Goal: Information Seeking & Learning: Learn about a topic

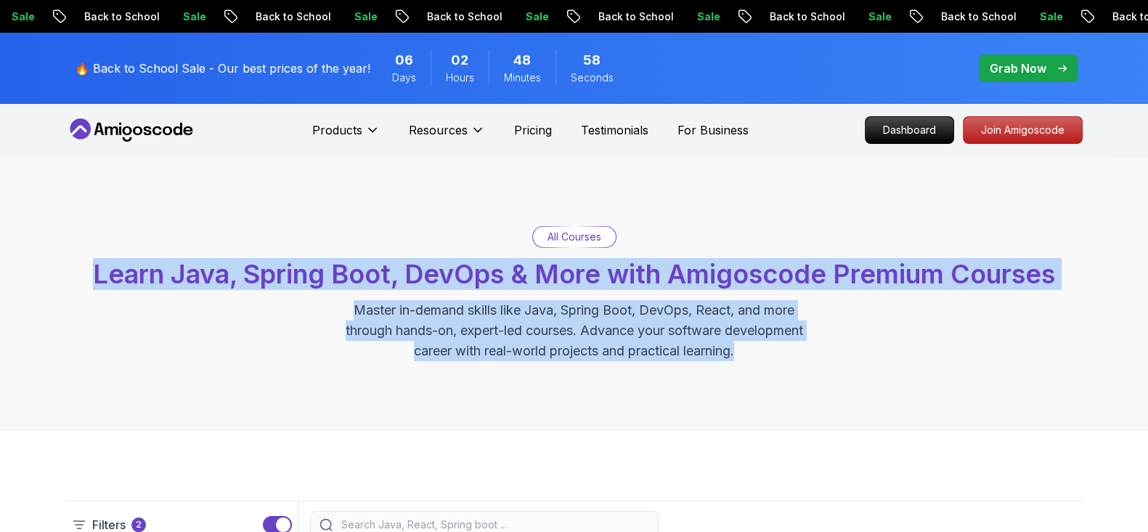
drag, startPoint x: 750, startPoint y: 354, endPoint x: 76, endPoint y: 292, distance: 677.0
click at [76, 292] on div "All Courses Learn Java, Spring Boot, DevOps & More with Amigoscode Premium Cour…" at bounding box center [574, 293] width 1017 height 135
click at [187, 349] on div "All Courses Learn Java, Spring Boot, DevOps & More with Amigoscode Premium Cour…" at bounding box center [574, 293] width 1017 height 135
click at [203, 281] on span "Learn Java, Spring Boot, DevOps & More with Amigoscode Premium Courses" at bounding box center [574, 274] width 962 height 32
drag, startPoint x: 80, startPoint y: 263, endPoint x: 823, endPoint y: 381, distance: 752.5
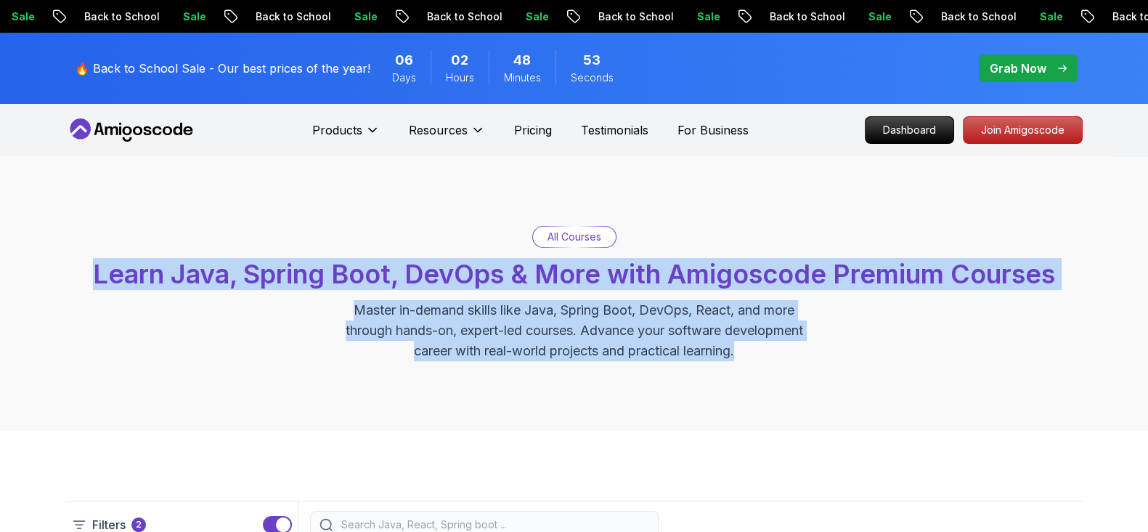
click at [823, 381] on div "All Courses Learn Java, Spring Boot, DevOps & More with Amigoscode Premium Cour…" at bounding box center [574, 293] width 1148 height 275
click at [845, 371] on div "All Courses Learn Java, Spring Boot, DevOps & More with Amigoscode Premium Cour…" at bounding box center [574, 293] width 1148 height 275
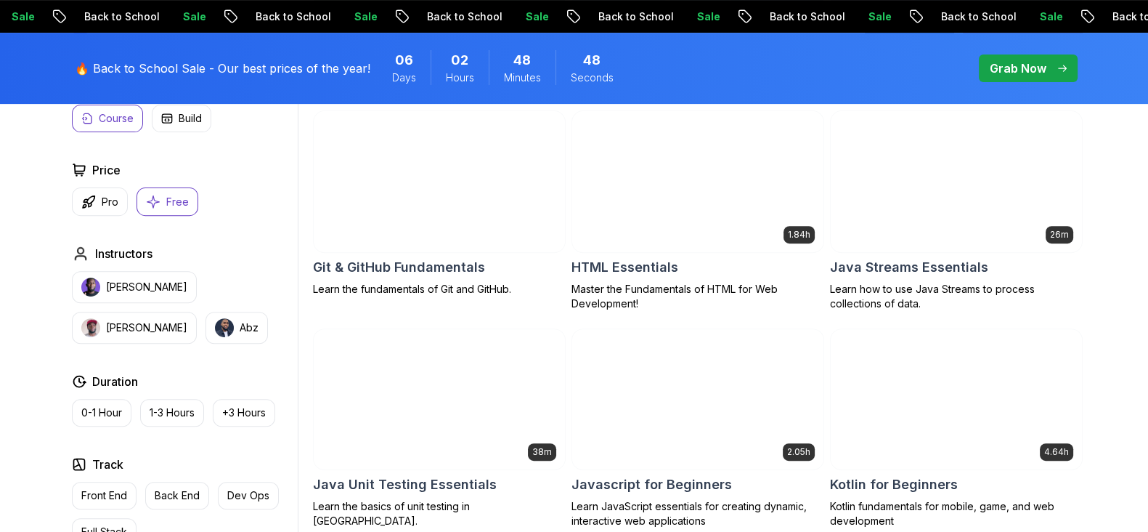
scroll to position [726, 0]
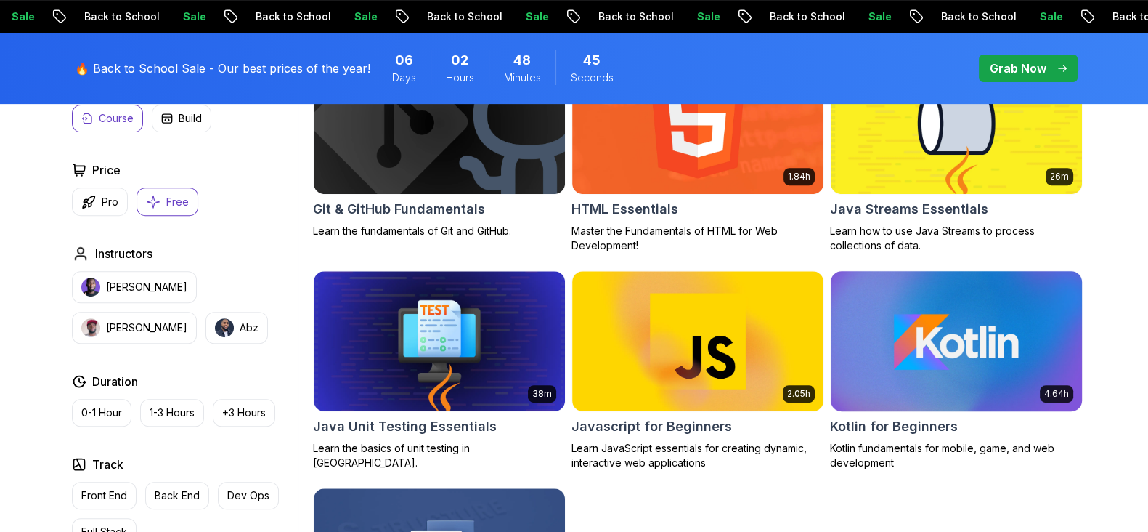
click at [1017, 307] on img at bounding box center [956, 340] width 264 height 147
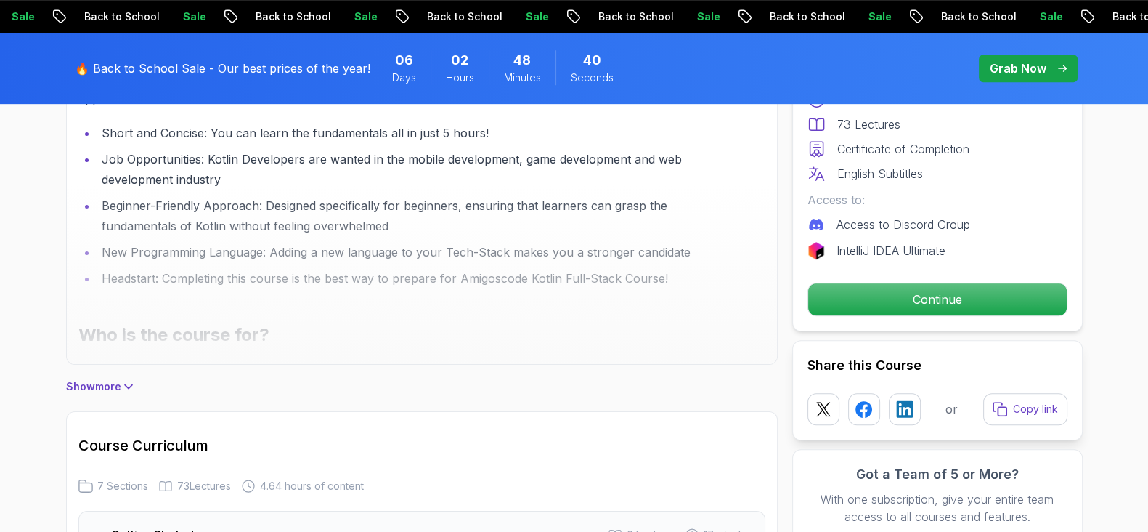
scroll to position [1090, 0]
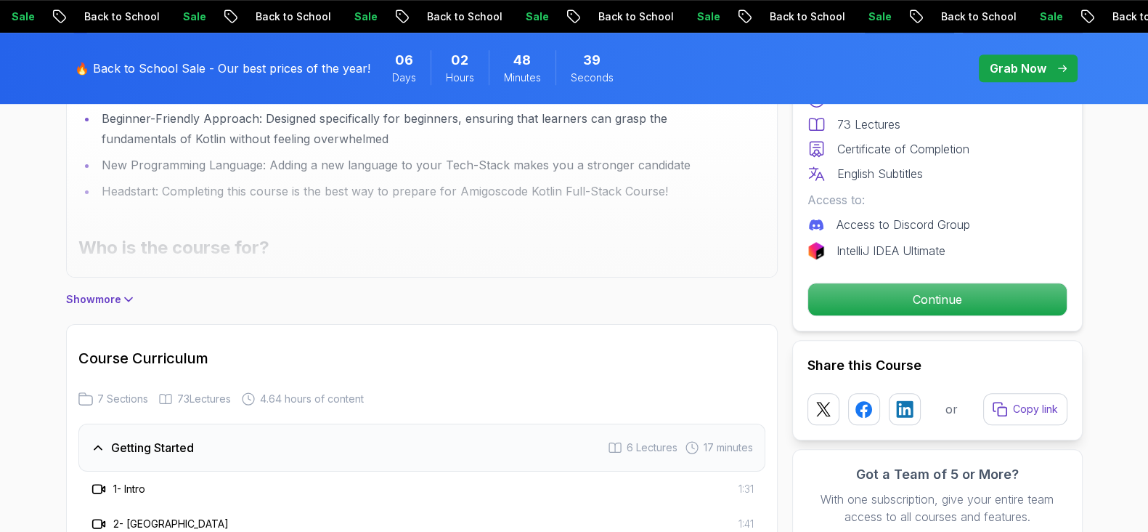
click at [96, 301] on p "Show more" at bounding box center [93, 299] width 55 height 15
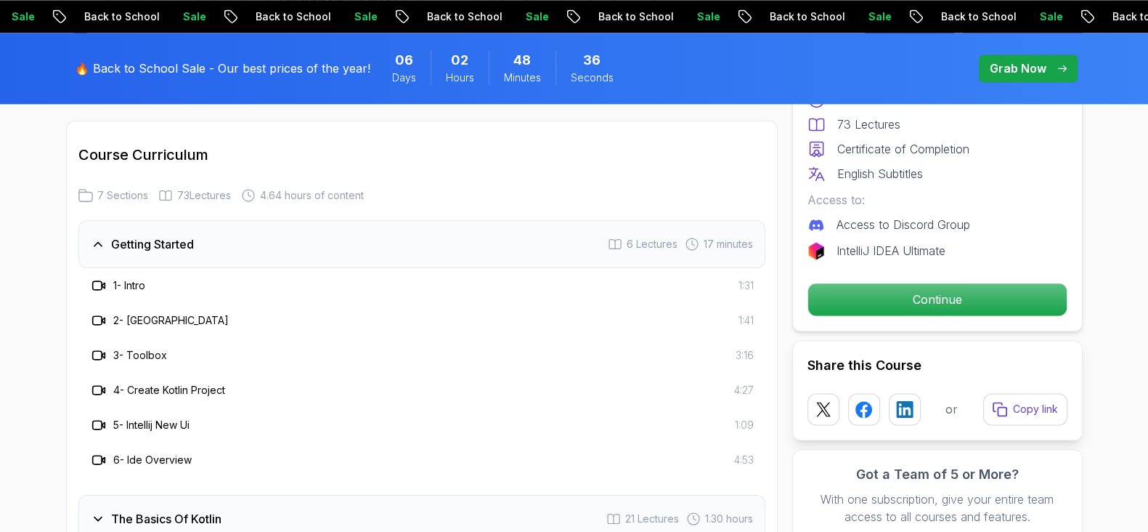
scroll to position [2723, 0]
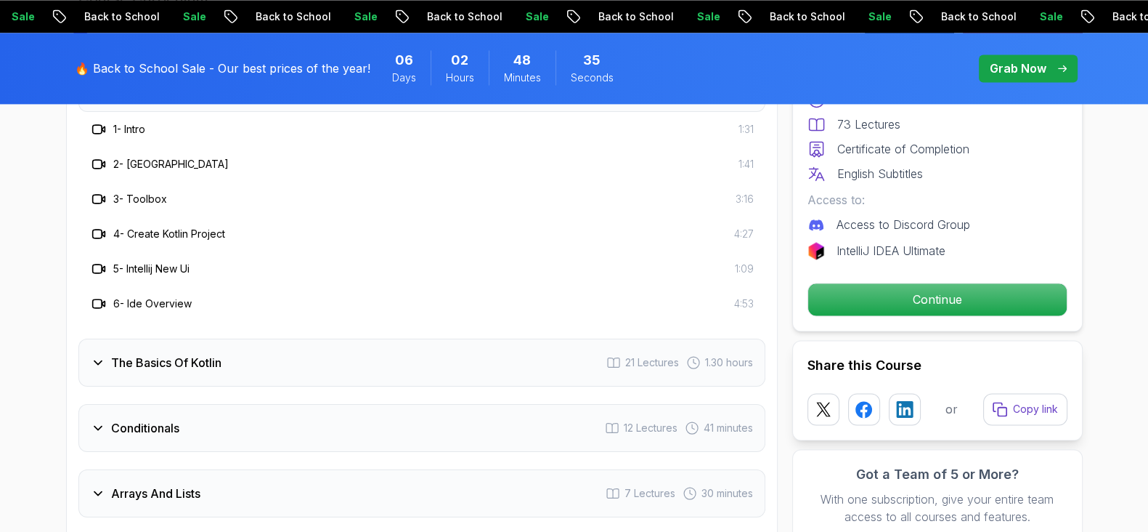
click at [195, 357] on h3 "The Basics Of Kotlin" at bounding box center [166, 362] width 110 height 17
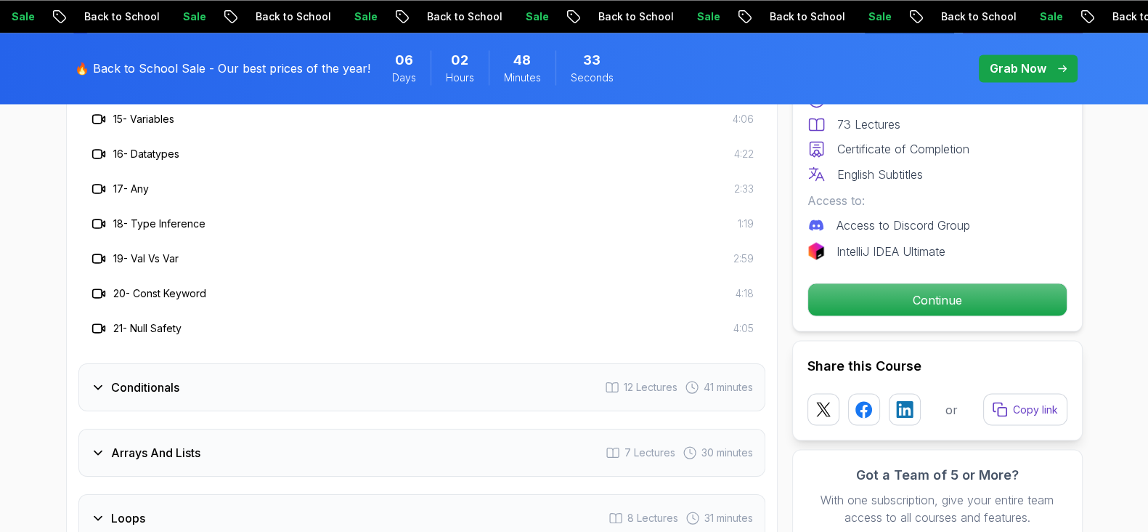
scroll to position [3360, 0]
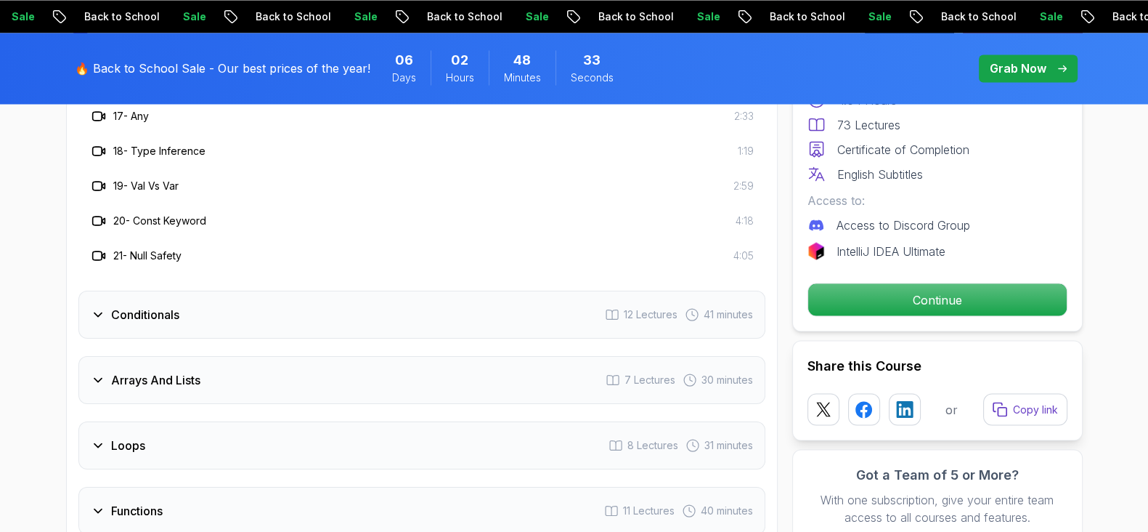
drag, startPoint x: 142, startPoint y: 323, endPoint x: 133, endPoint y: 325, distance: 9.2
click at [142, 323] on div "Conditionals 12 Lectures 41 minutes" at bounding box center [421, 315] width 687 height 48
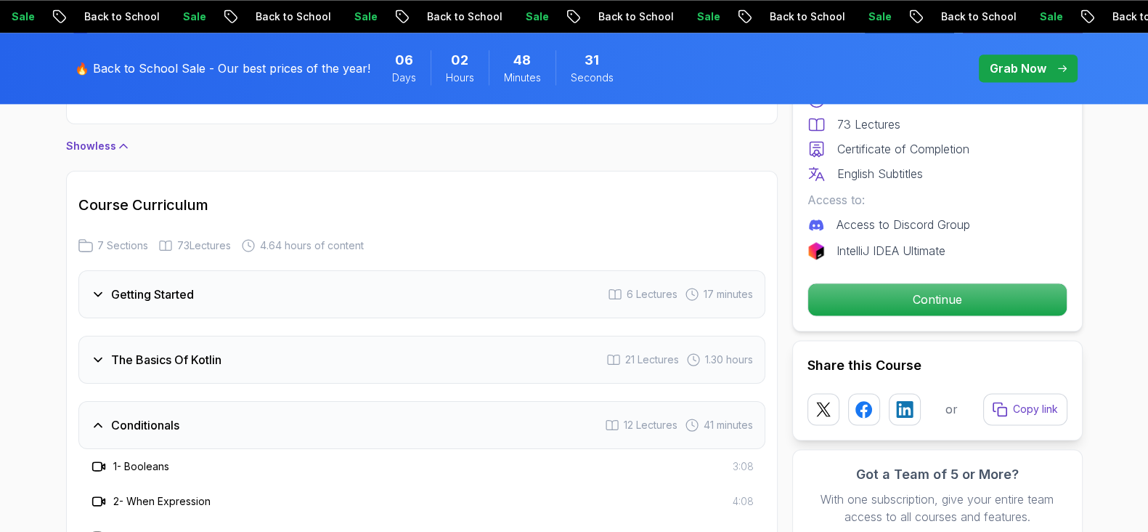
scroll to position [2360, 0]
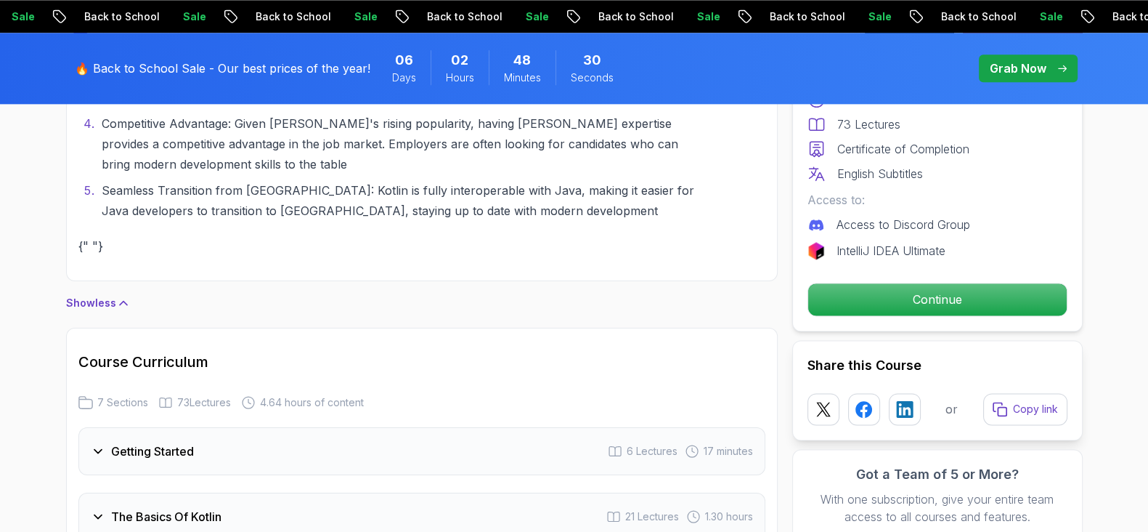
drag, startPoint x: 30, startPoint y: 349, endPoint x: 28, endPoint y: 400, distance: 50.9
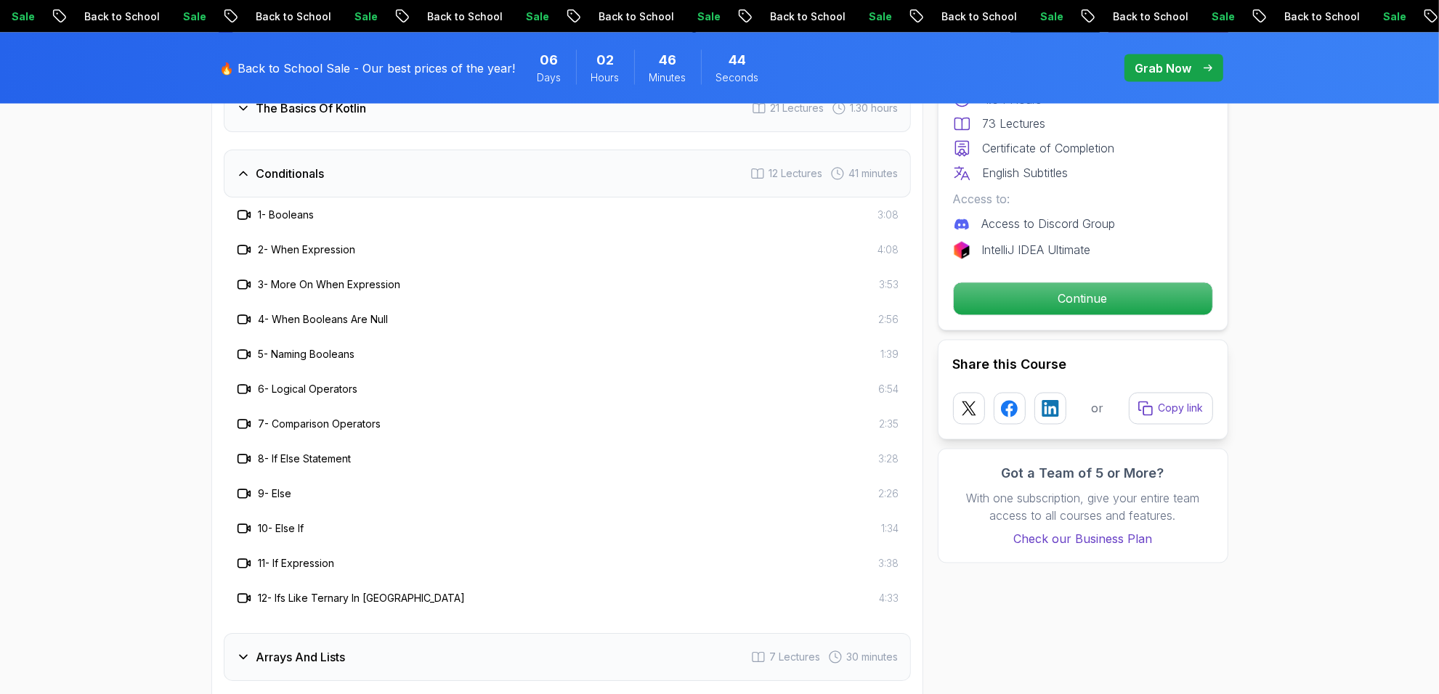
scroll to position [2765, 0]
click at [251, 182] on div "Conditionals" at bounding box center [280, 177] width 89 height 17
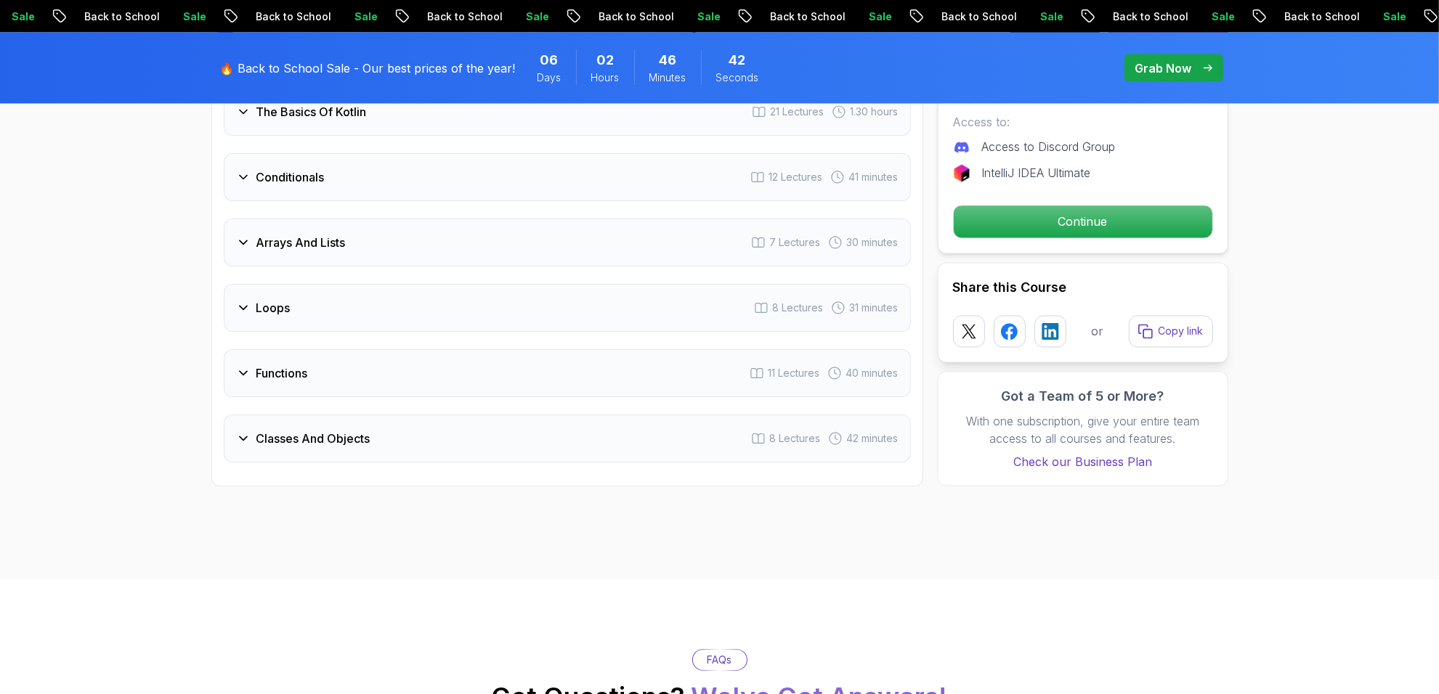
click at [243, 250] on icon at bounding box center [243, 242] width 15 height 15
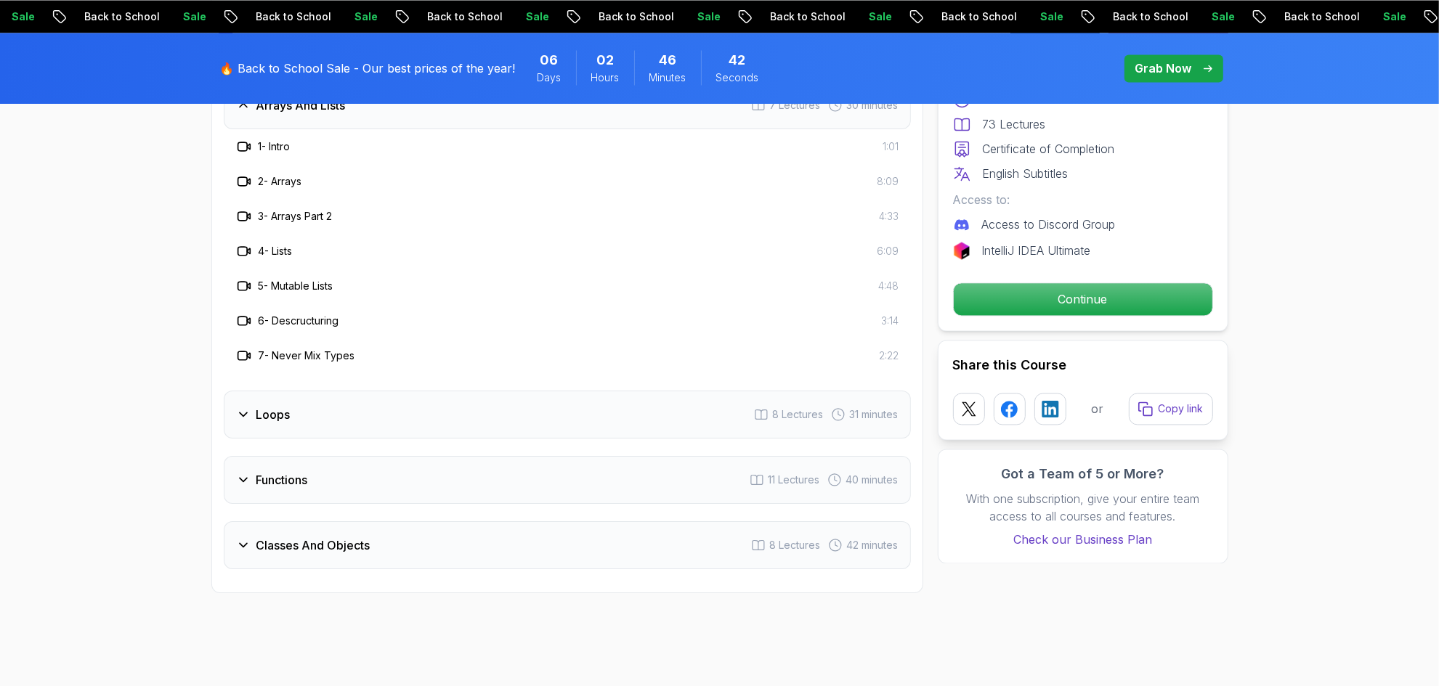
scroll to position [2946, 0]
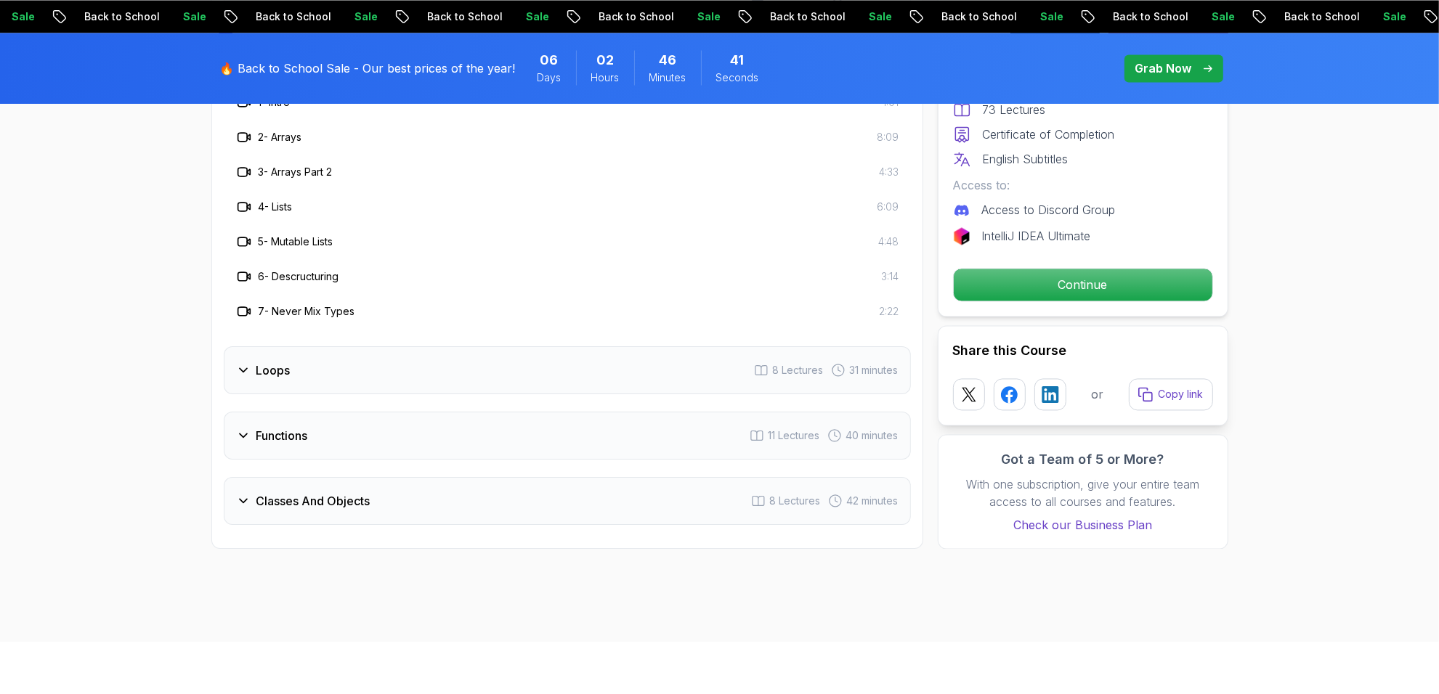
click at [240, 376] on icon at bounding box center [243, 370] width 15 height 15
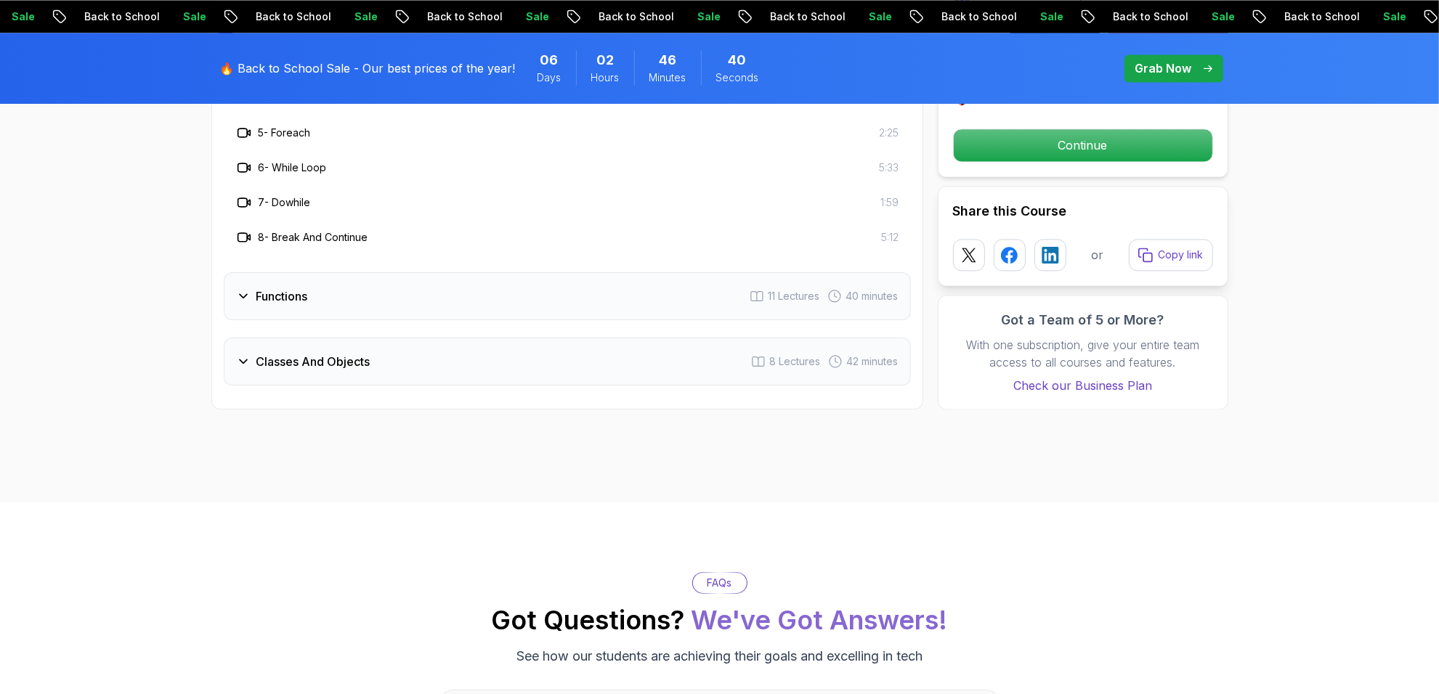
scroll to position [3128, 0]
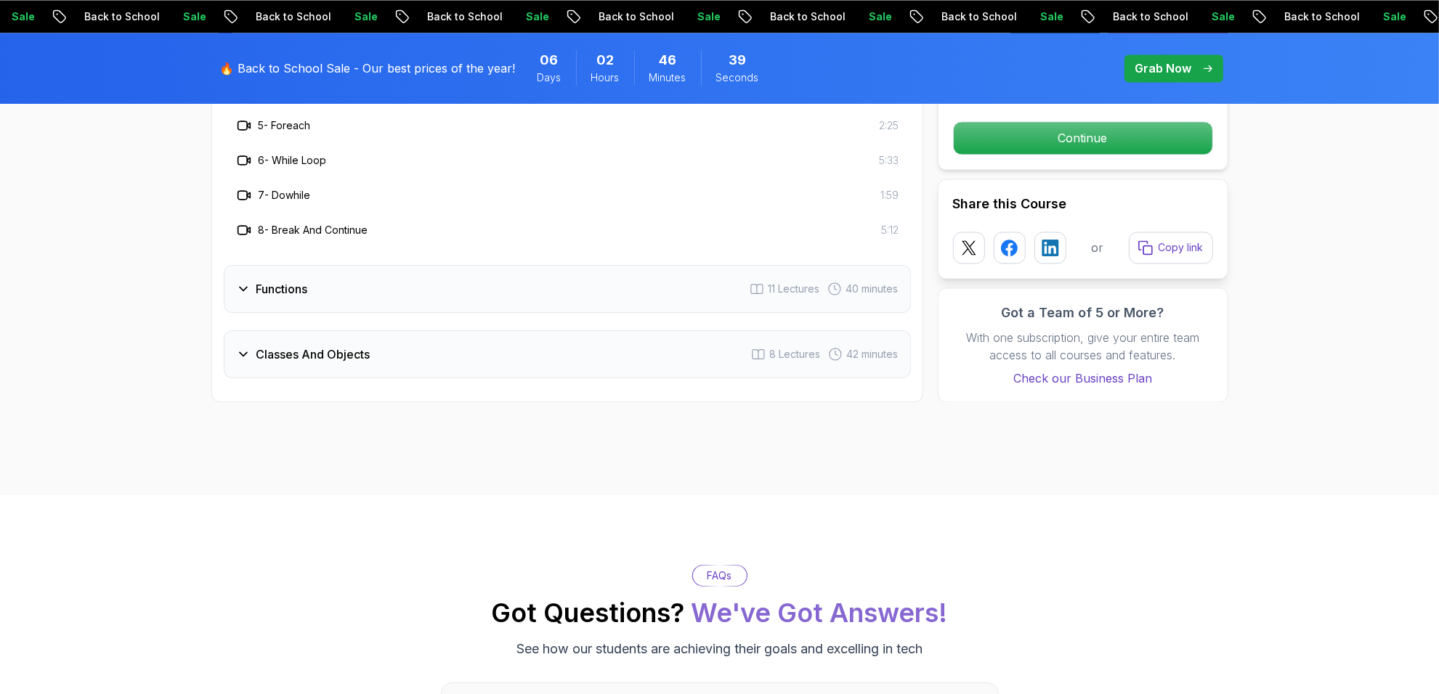
click at [288, 288] on h3 "Functions" at bounding box center [282, 288] width 52 height 17
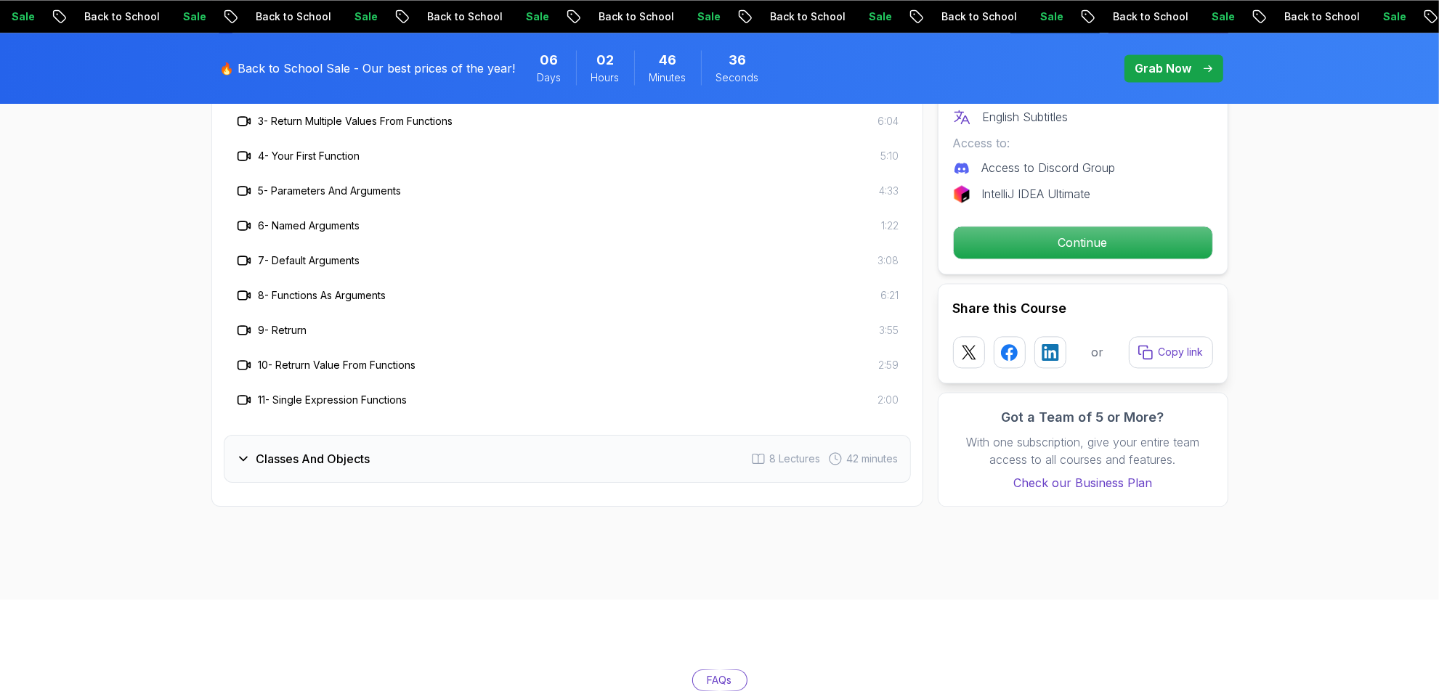
click at [291, 460] on h3 "Classes And Objects" at bounding box center [313, 458] width 114 height 17
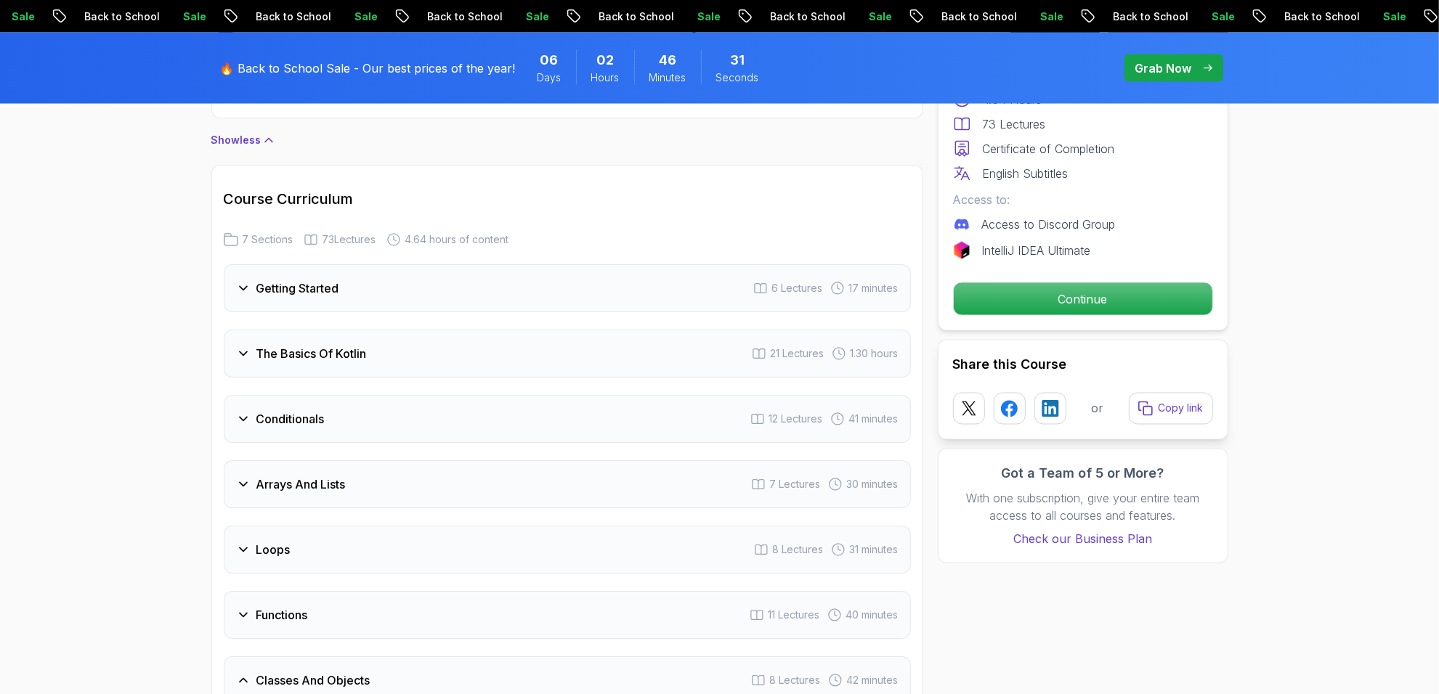
scroll to position [2492, 0]
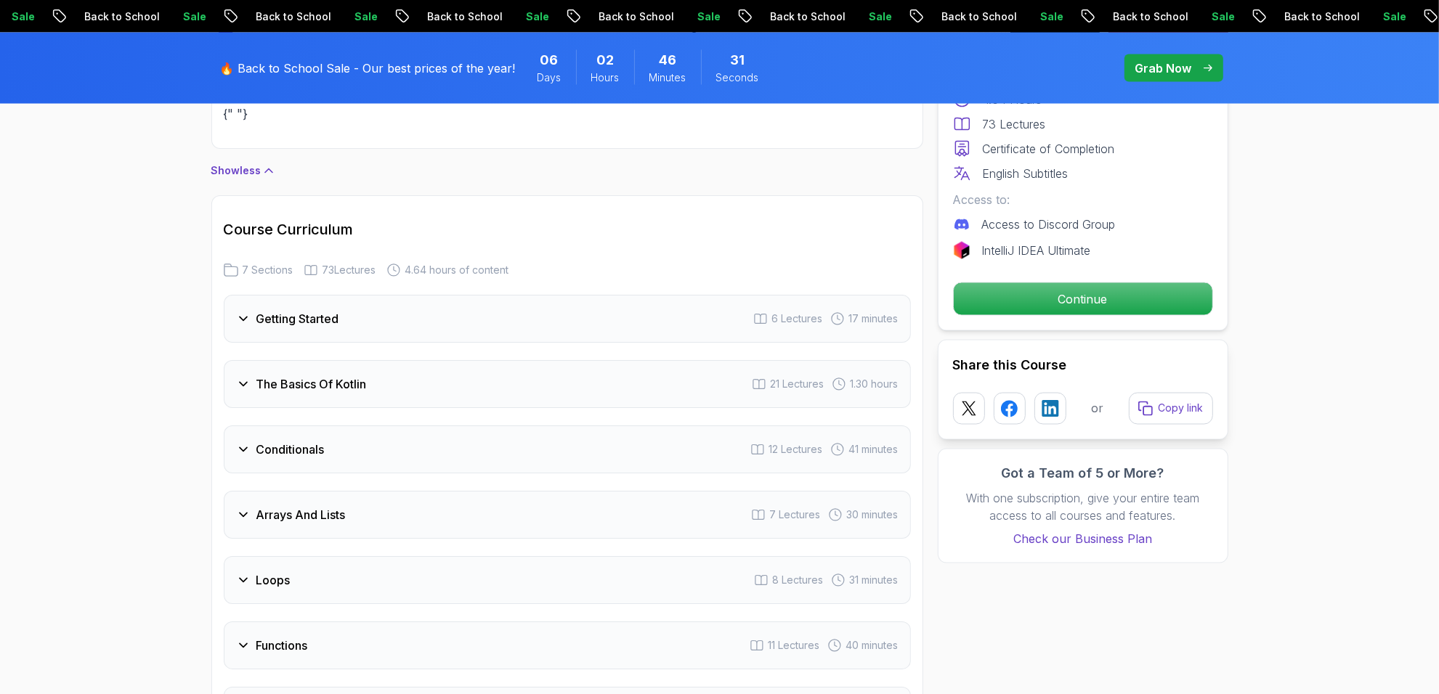
click at [262, 321] on h3 "Getting Started" at bounding box center [297, 318] width 83 height 17
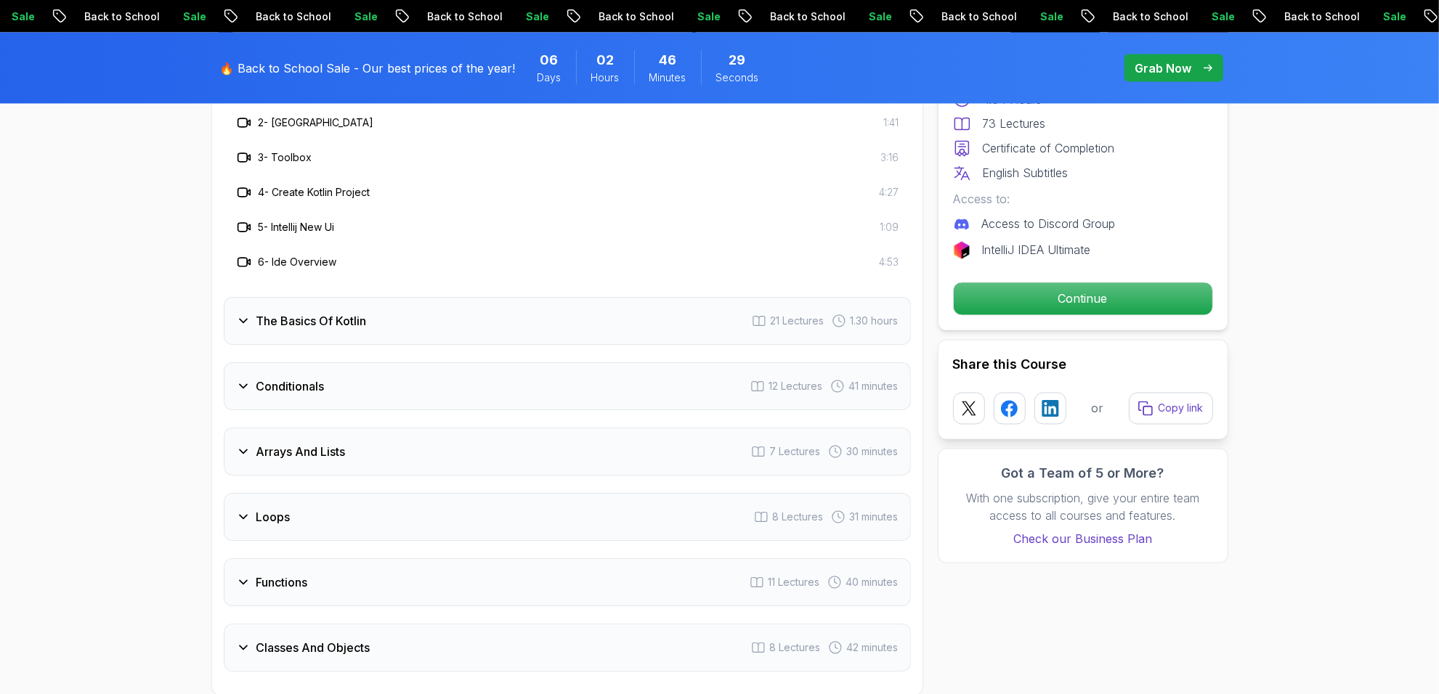
scroll to position [2674, 0]
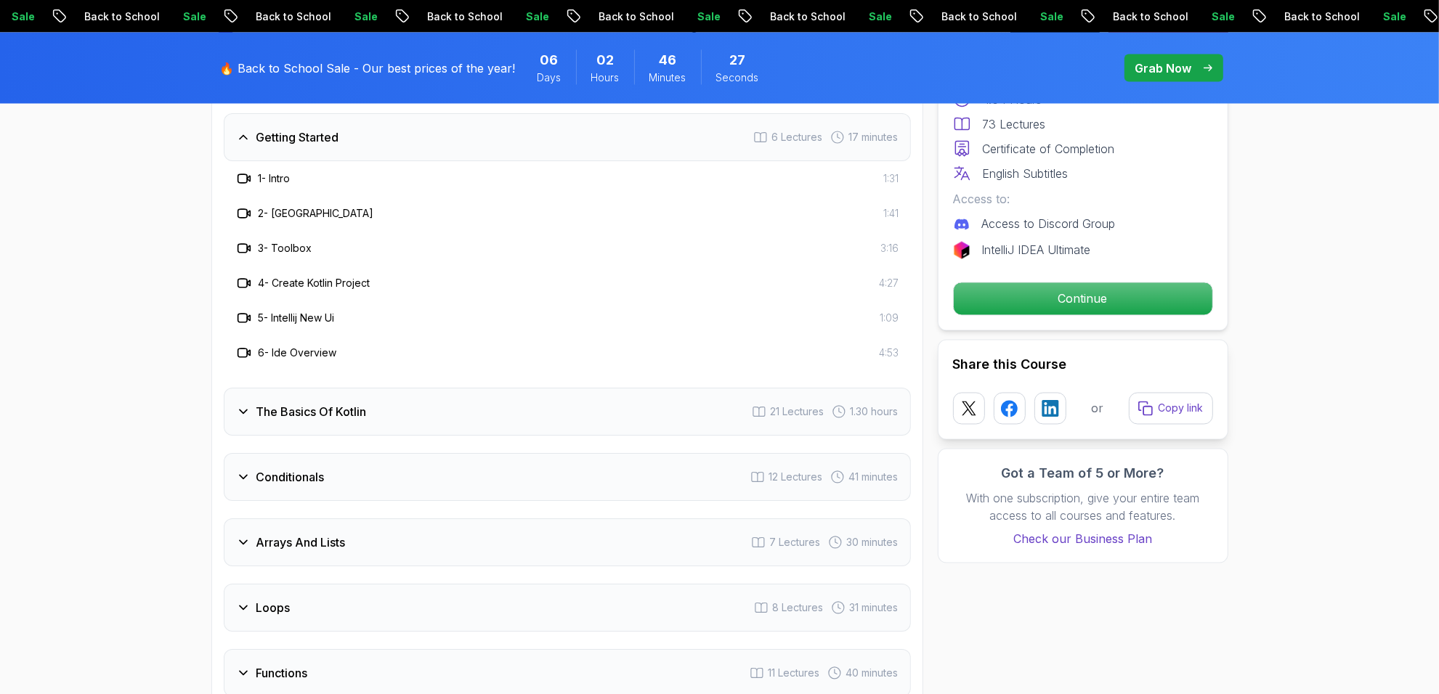
click at [296, 408] on h3 "The Basics Of Kotlin" at bounding box center [311, 411] width 110 height 17
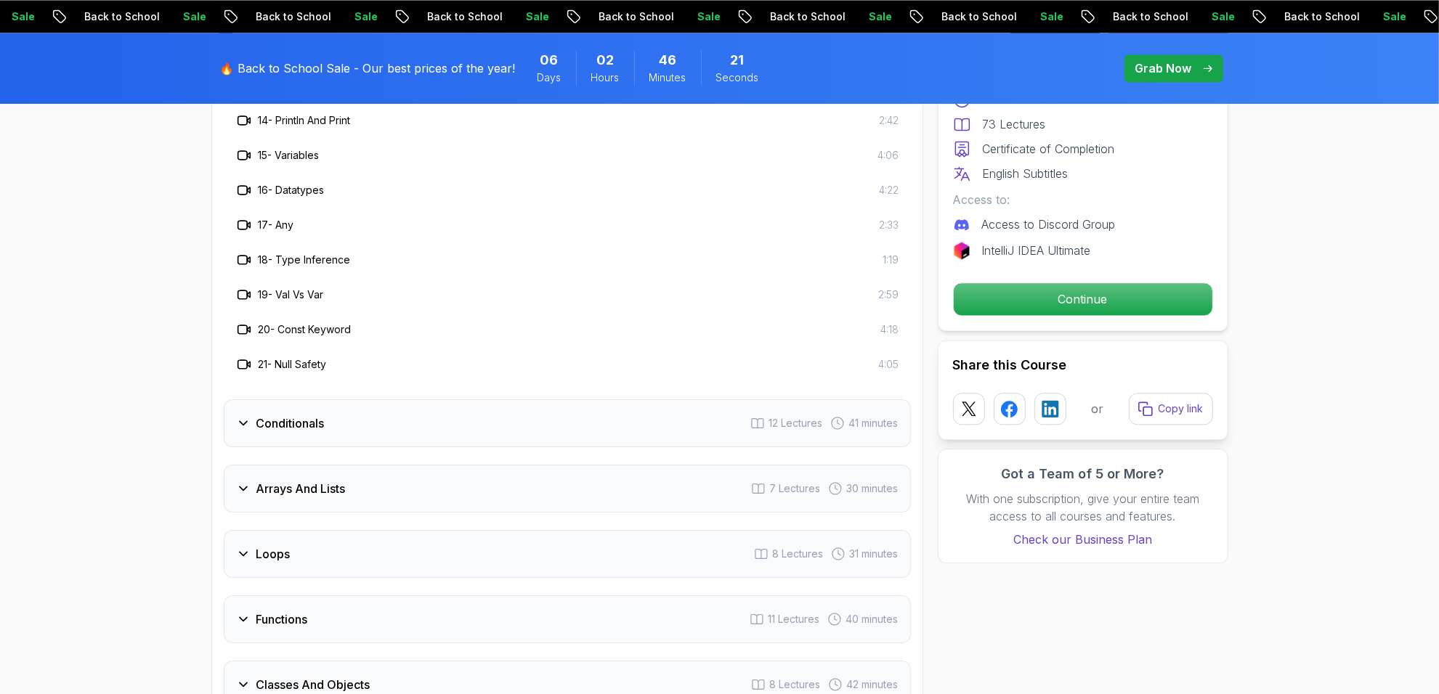
scroll to position [3219, 0]
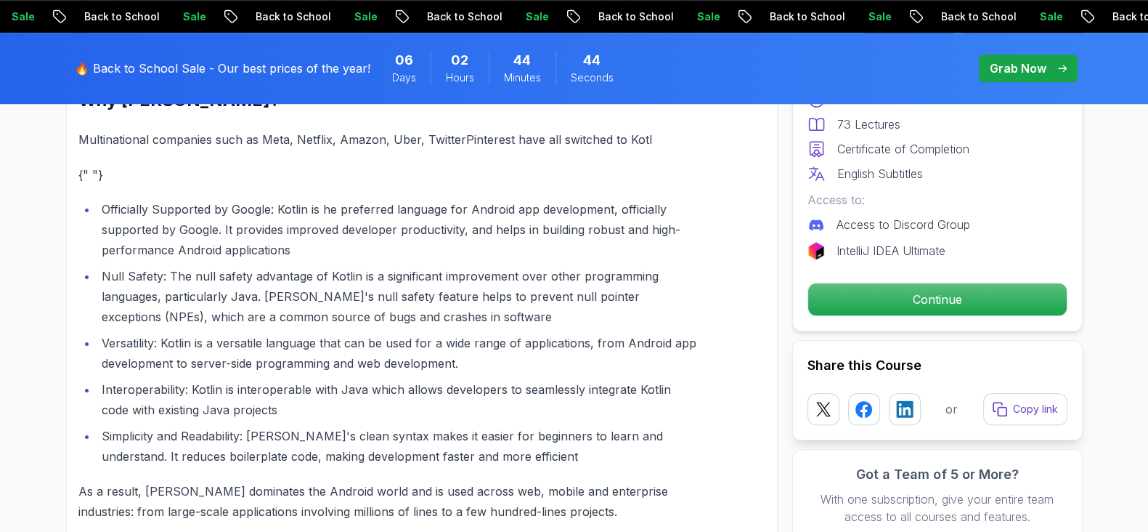
scroll to position [1456, 0]
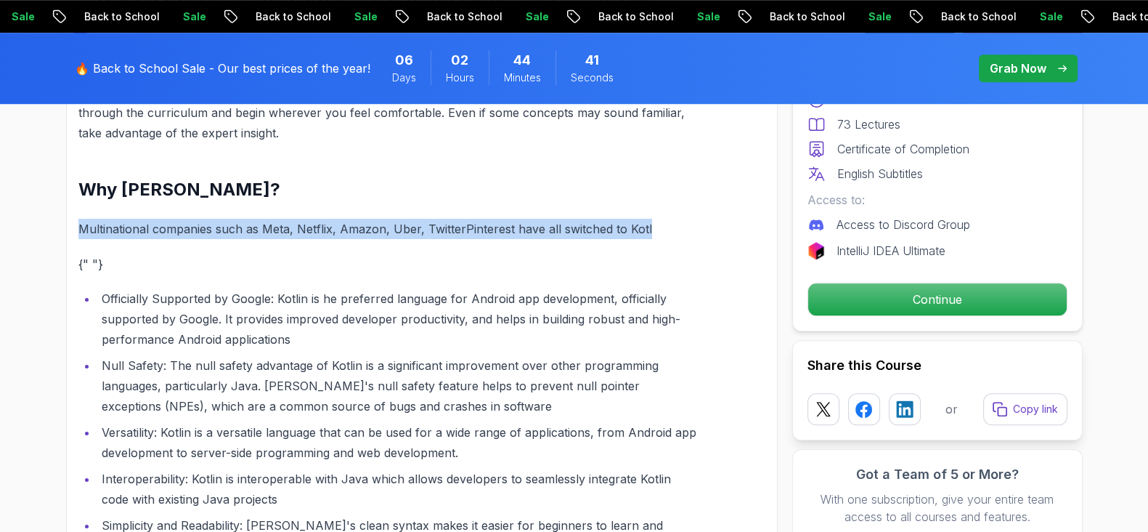
drag, startPoint x: 67, startPoint y: 227, endPoint x: 671, endPoint y: 225, distance: 604.4
click at [671, 225] on div "Welcome to Amigoscode's Kotlin free crash-course! this course includes everythi…" at bounding box center [422, 366] width 712 height 1637
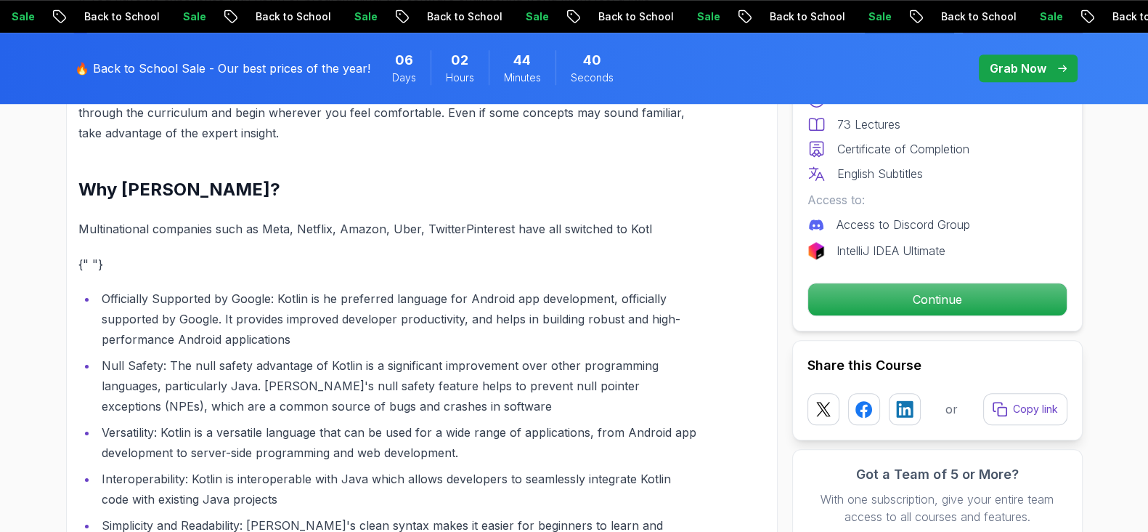
click at [699, 254] on div "Welcome to Amigoscode's Kotlin free crash-course! this course includes everythi…" at bounding box center [422, 366] width 712 height 1637
click at [539, 276] on div "Welcome to Amigoscode's Kotlin free crash-course! this course includes everythi…" at bounding box center [387, 367] width 618 height 1586
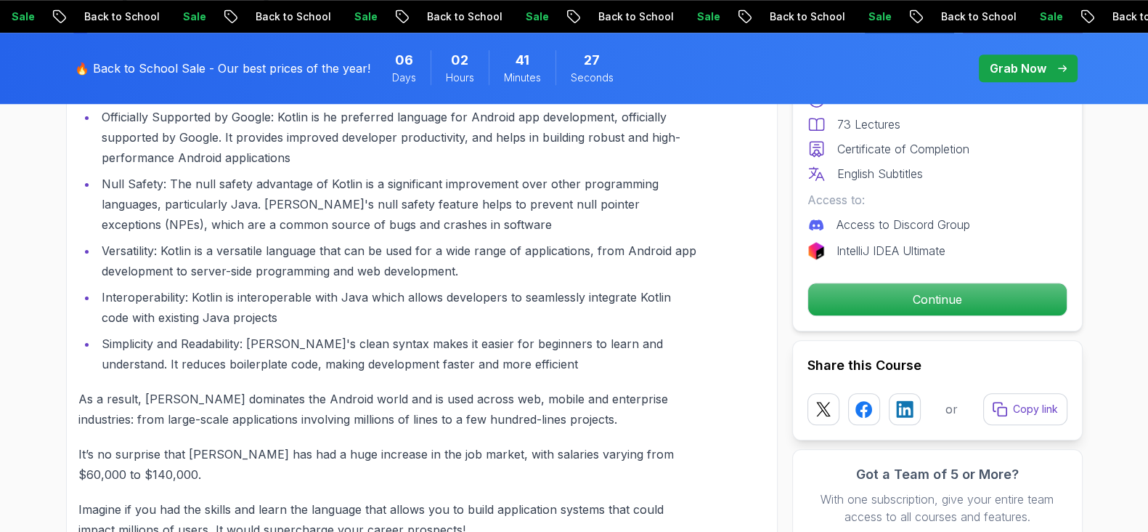
scroll to position [1547, 0]
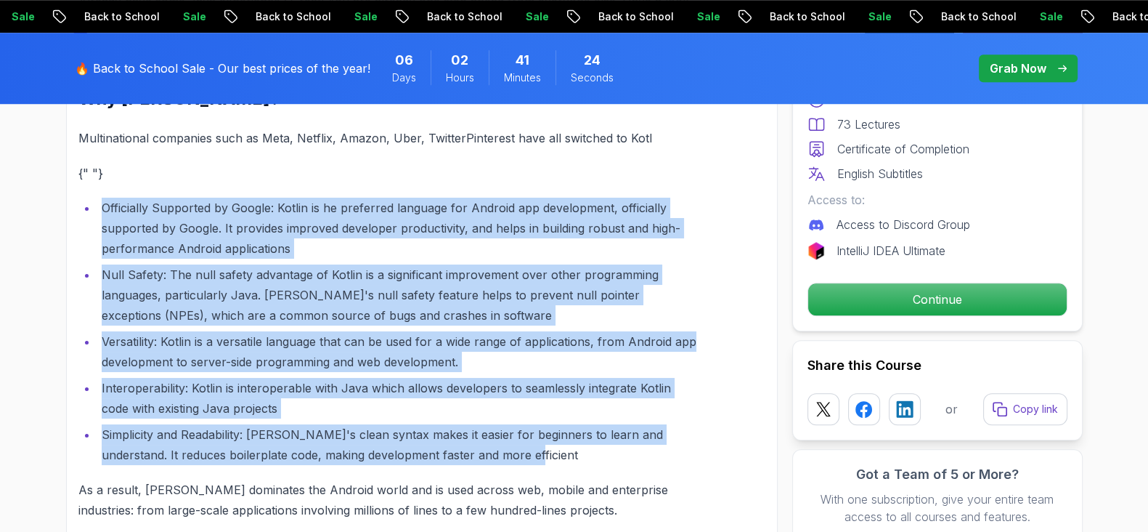
drag, startPoint x: 508, startPoint y: 455, endPoint x: 47, endPoint y: 215, distance: 519.8
click at [251, 186] on div "Welcome to Amigoscode's Kotlin free crash-course! this course includes everythi…" at bounding box center [387, 276] width 618 height 1586
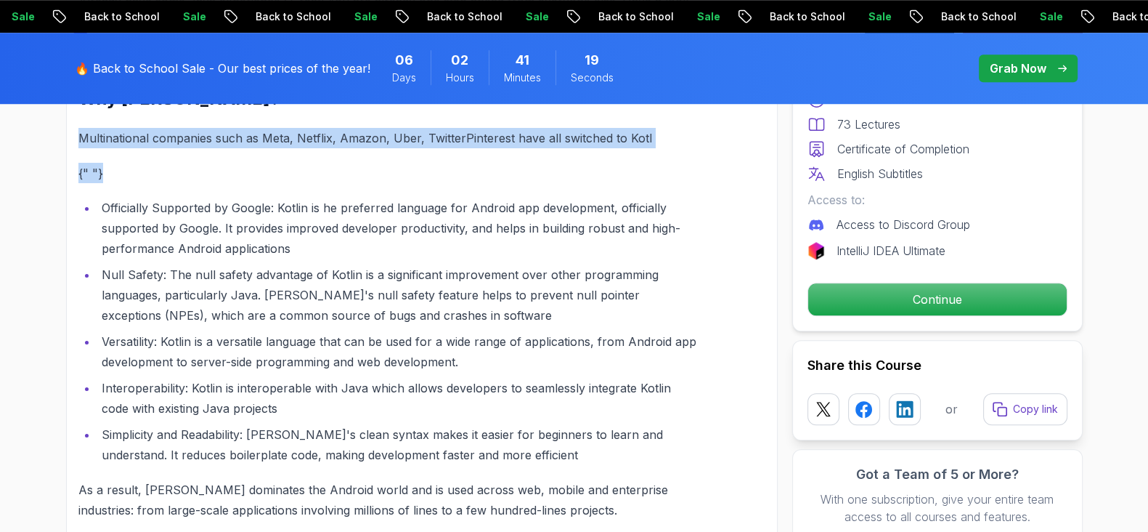
drag, startPoint x: 78, startPoint y: 137, endPoint x: 627, endPoint y: 163, distance: 549.1
click at [627, 163] on div "Welcome to Amigoscode's Kotlin free crash-course! this course includes everythi…" at bounding box center [387, 276] width 618 height 1586
click at [609, 172] on p "{" "}" at bounding box center [387, 173] width 618 height 20
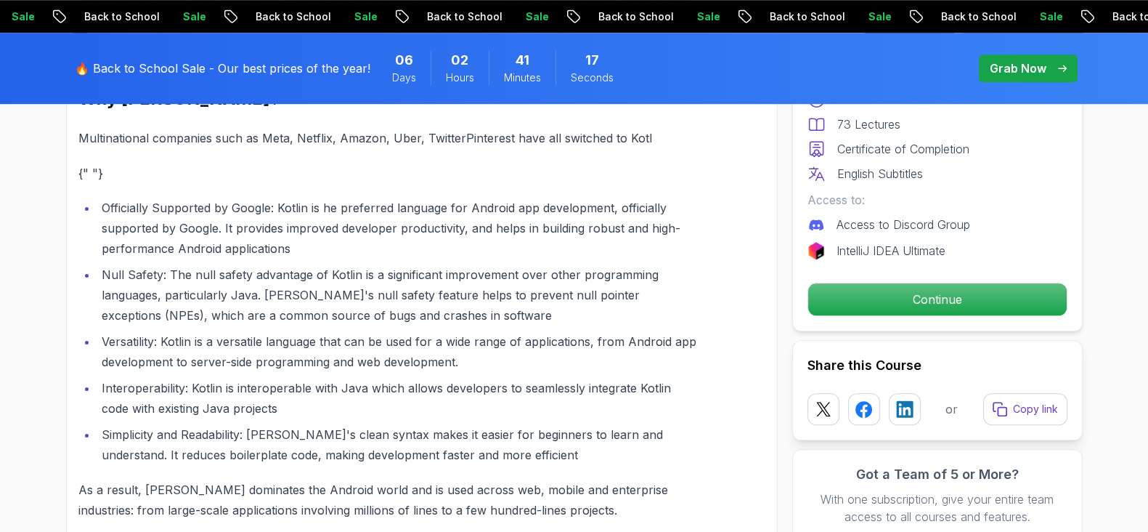
click at [650, 133] on p "Multinational companies such as Meta, Netflix, Amazon, Uber, TwitterPinterest h…" at bounding box center [387, 138] width 618 height 20
click at [548, 166] on p "{" "}" at bounding box center [387, 173] width 618 height 20
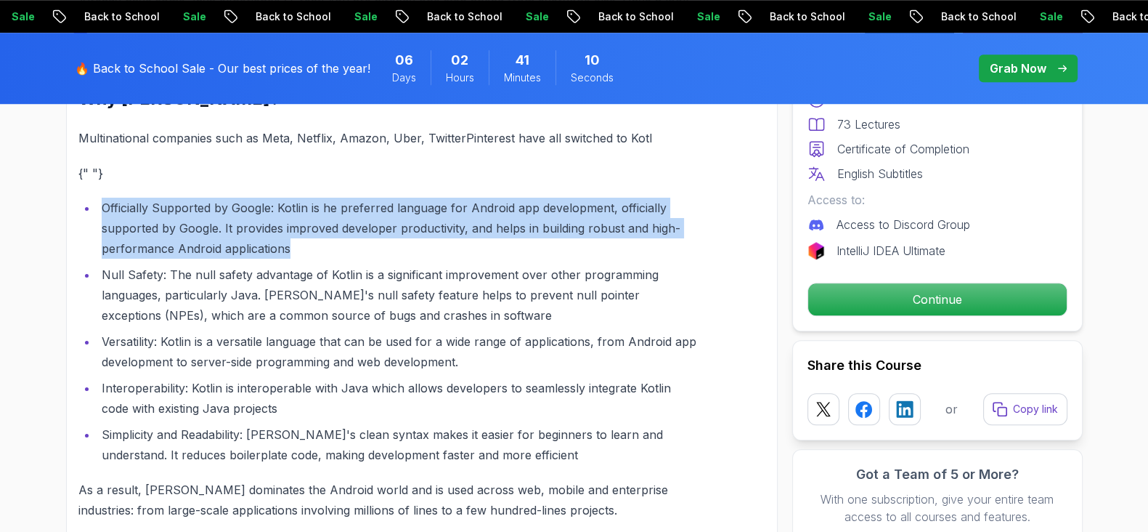
drag, startPoint x: 100, startPoint y: 214, endPoint x: 304, endPoint y: 255, distance: 207.6
click at [304, 255] on li "Officially Supported by Google: Kotlin is he preferred language for Android app…" at bounding box center [396, 228] width 599 height 61
click at [324, 249] on li "Officially Supported by Google: Kotlin is he preferred language for Android app…" at bounding box center [396, 228] width 599 height 61
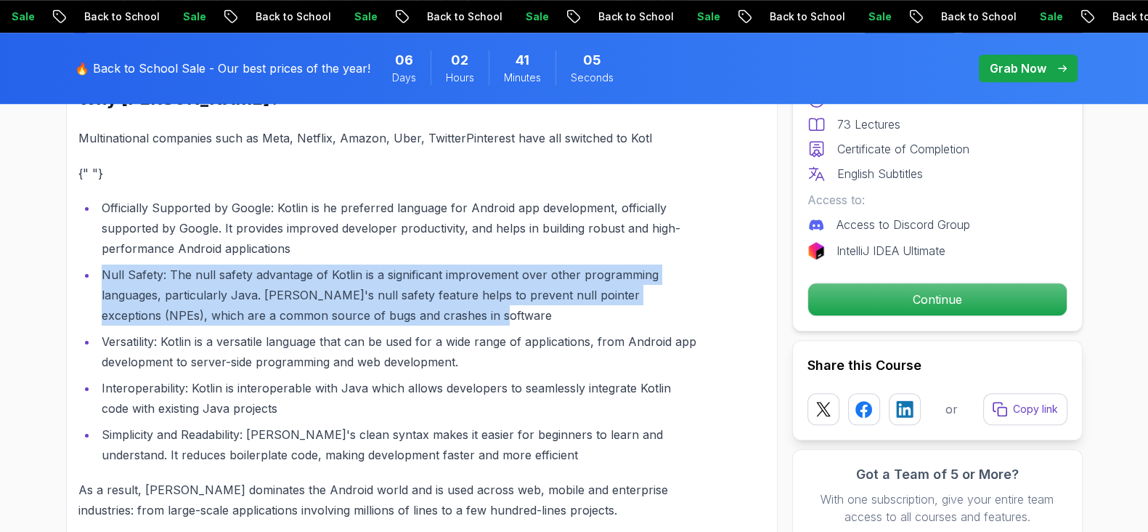
drag, startPoint x: 99, startPoint y: 274, endPoint x: 480, endPoint y: 314, distance: 383.4
click at [480, 314] on li "Null Safety: The null safety advantage of Kotlin is a significant improvement o…" at bounding box center [396, 294] width 599 height 61
click at [482, 315] on li "Null Safety: The null safety advantage of Kotlin is a significant improvement o…" at bounding box center [396, 294] width 599 height 61
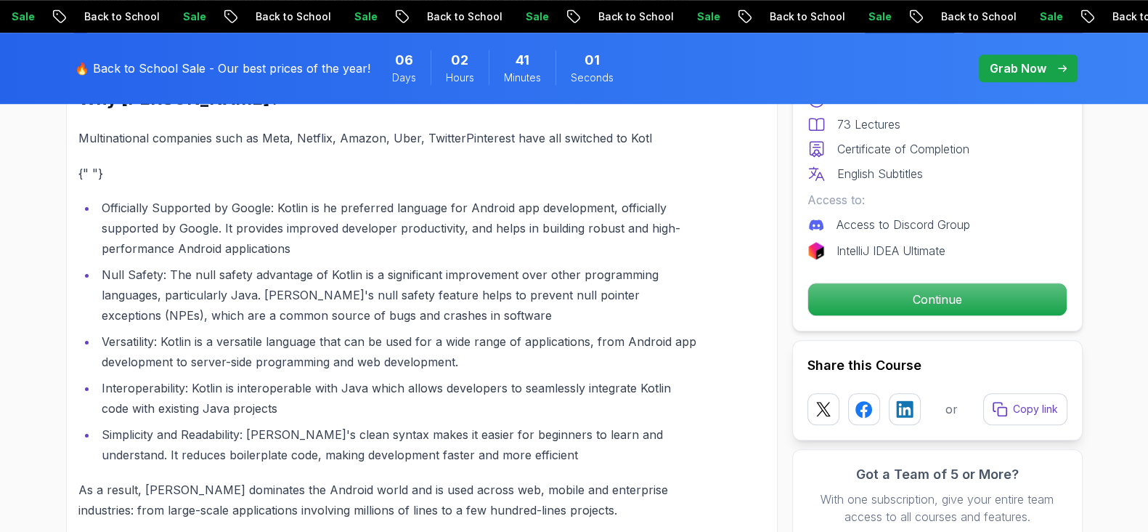
scroll to position [1637, 0]
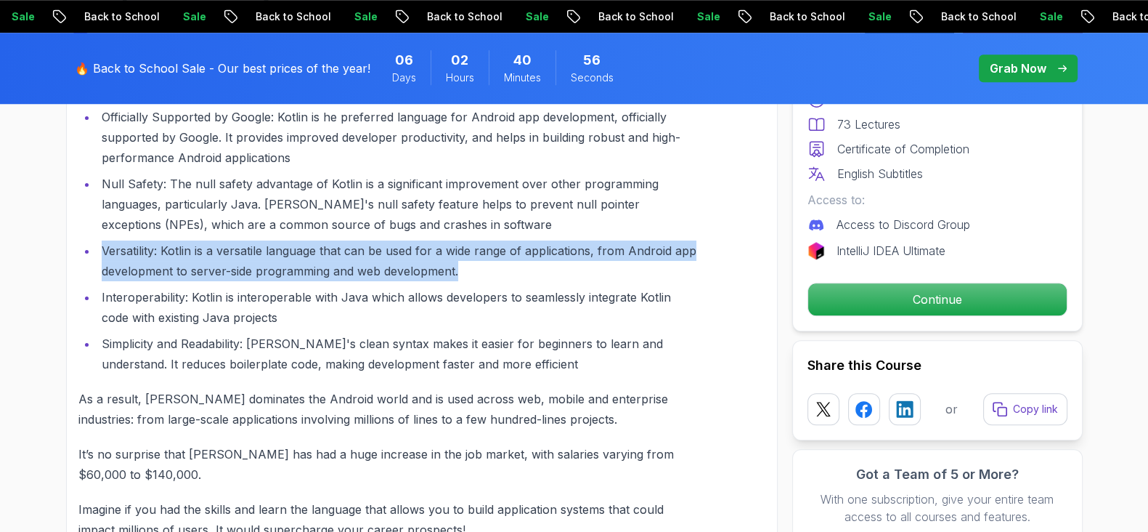
drag, startPoint x: 101, startPoint y: 248, endPoint x: 498, endPoint y: 270, distance: 397.9
click at [498, 270] on li "Versatility: Kotlin is a versatile language that can be used for a wide range o…" at bounding box center [396, 260] width 599 height 41
click at [498, 275] on li "Versatility: Kotlin is a versatile language that can be used for a wide range o…" at bounding box center [396, 260] width 599 height 41
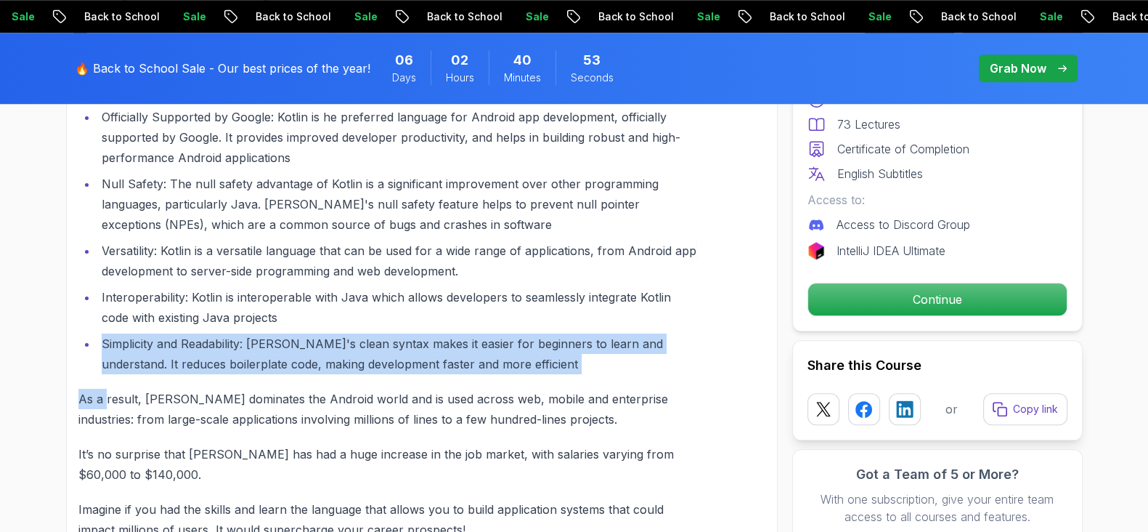
drag, startPoint x: 99, startPoint y: 337, endPoint x: 106, endPoint y: 380, distance: 43.5
click at [106, 380] on div "Welcome to Amigoscode's Kotlin free crash-course! this course includes everythi…" at bounding box center [387, 185] width 618 height 1586
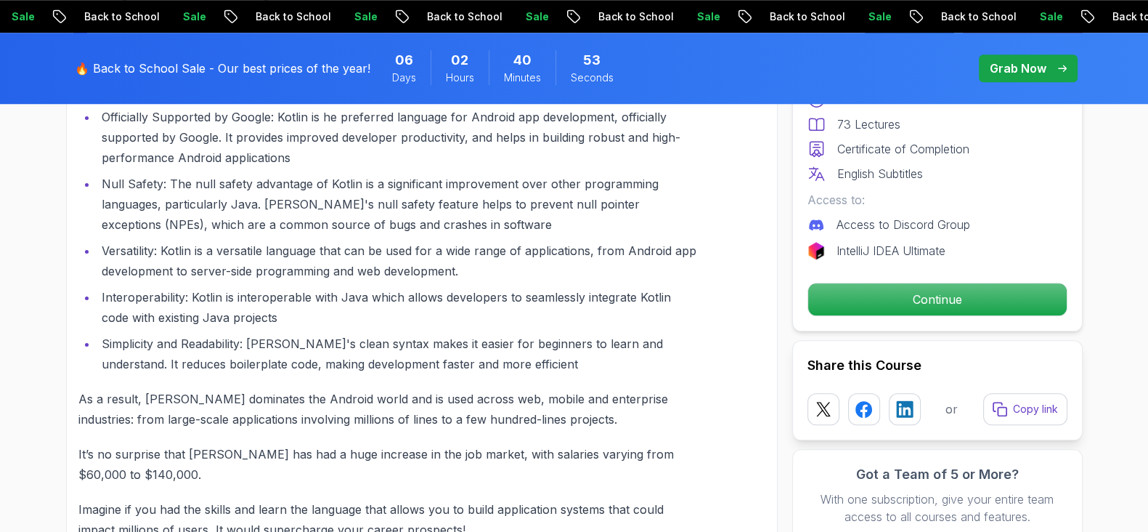
click at [138, 449] on p "It’s no surprise that [PERSON_NAME] has had a huge increase in the job market, …" at bounding box center [387, 464] width 618 height 41
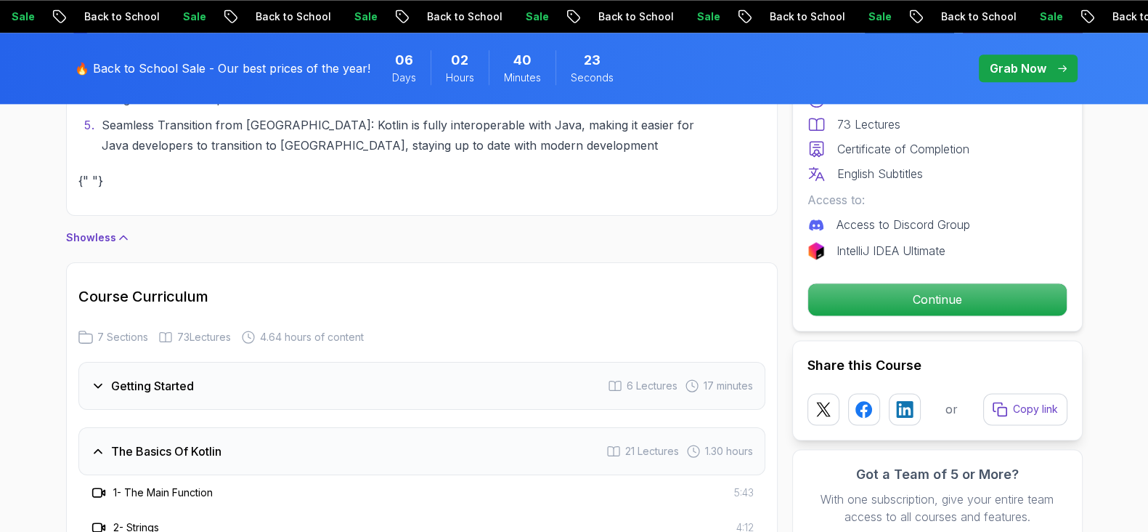
scroll to position [2455, 0]
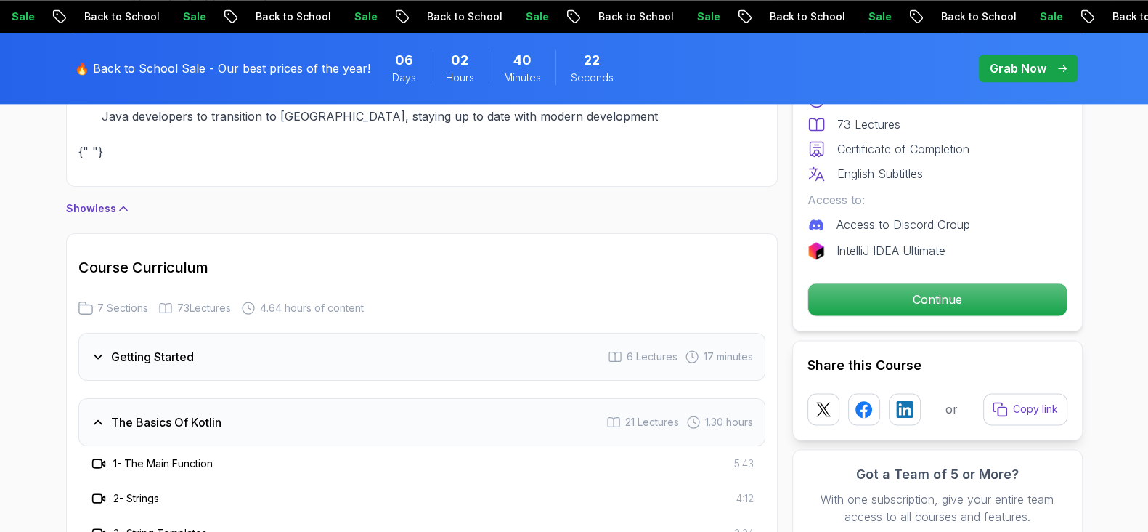
click at [123, 205] on icon at bounding box center [123, 208] width 15 height 15
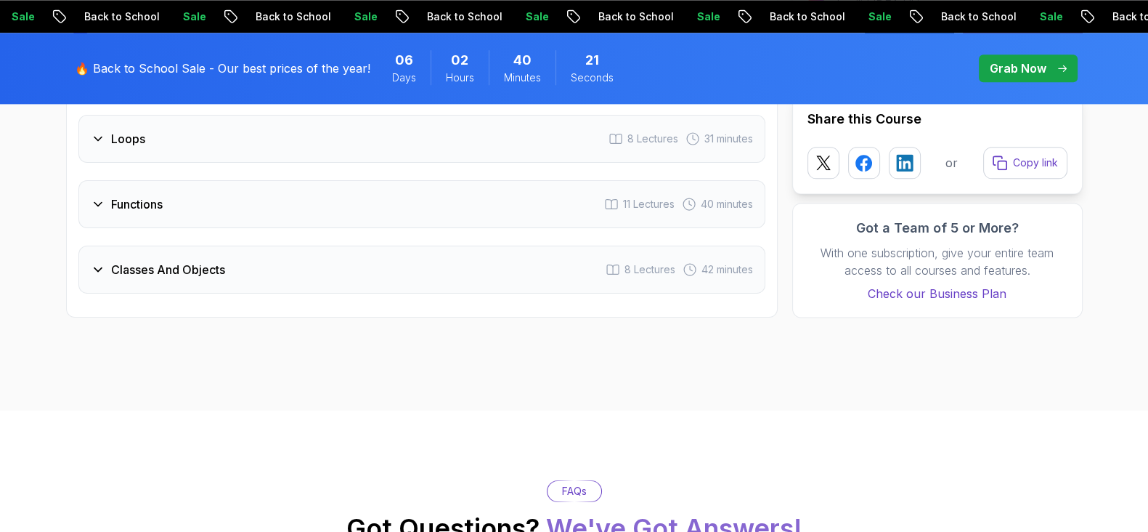
scroll to position [2364, 0]
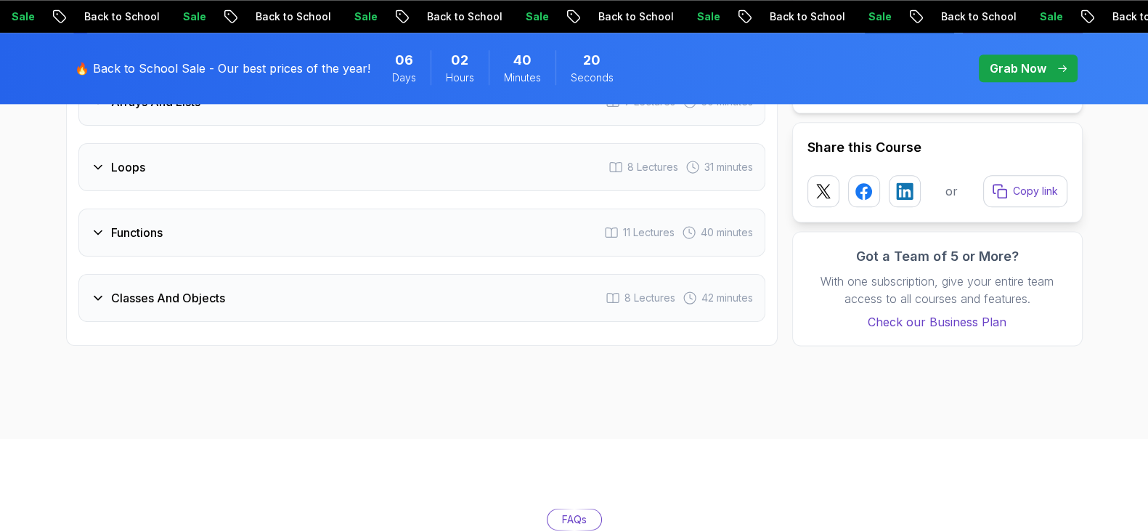
click at [98, 166] on icon at bounding box center [97, 168] width 7 height 4
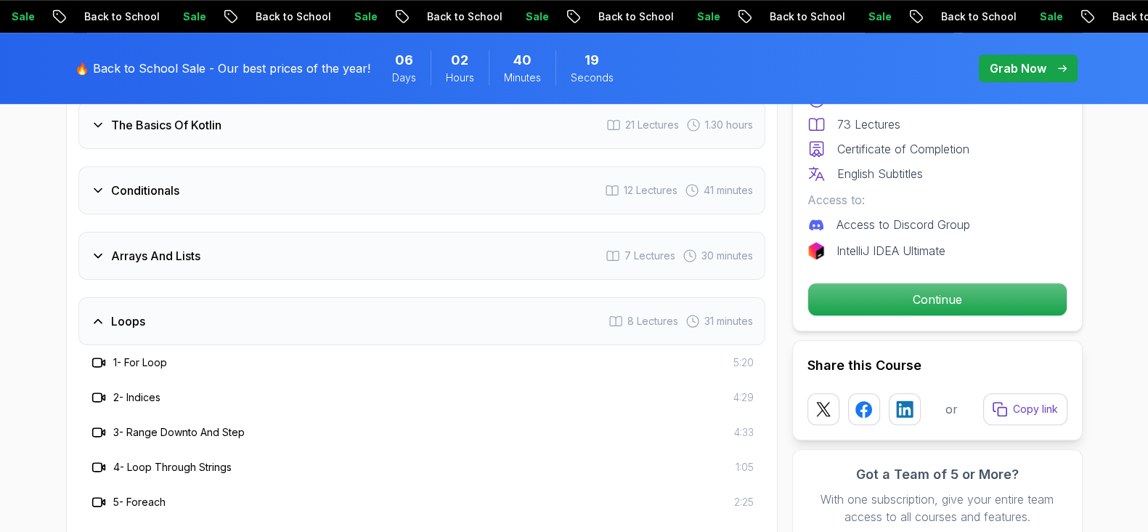
scroll to position [1450, 0]
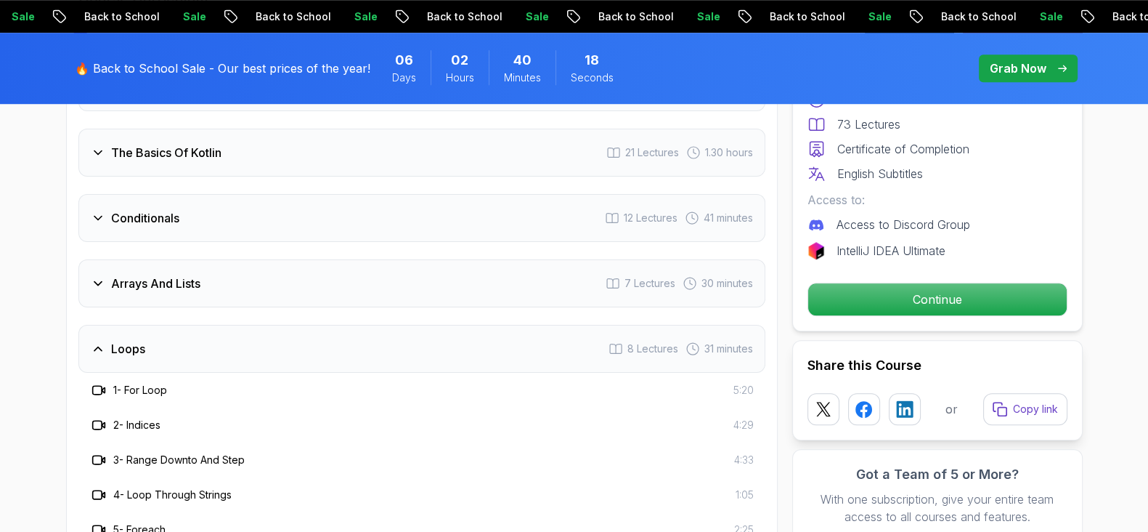
click at [100, 277] on icon at bounding box center [98, 283] width 15 height 15
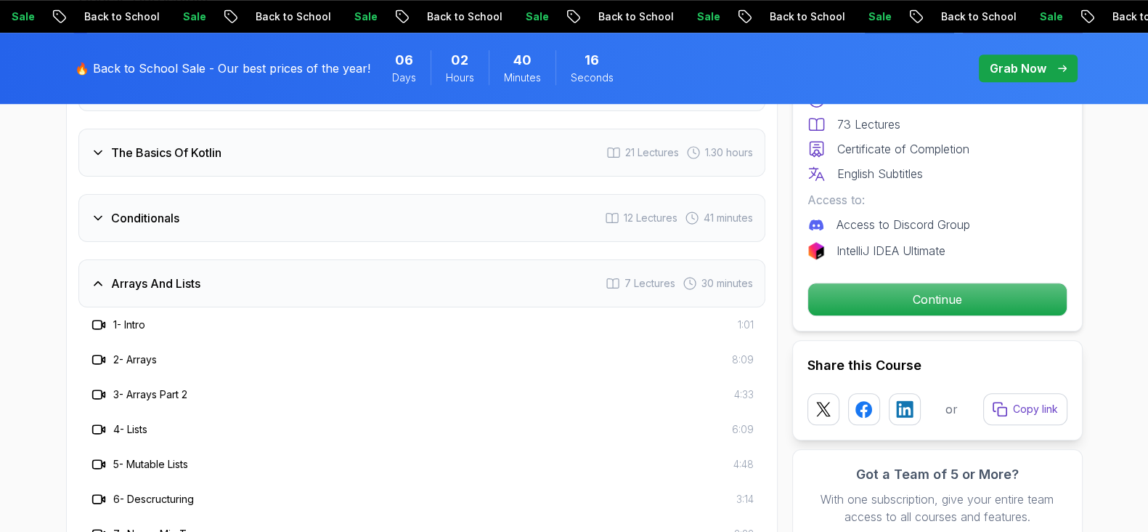
click at [98, 211] on icon at bounding box center [98, 218] width 15 height 15
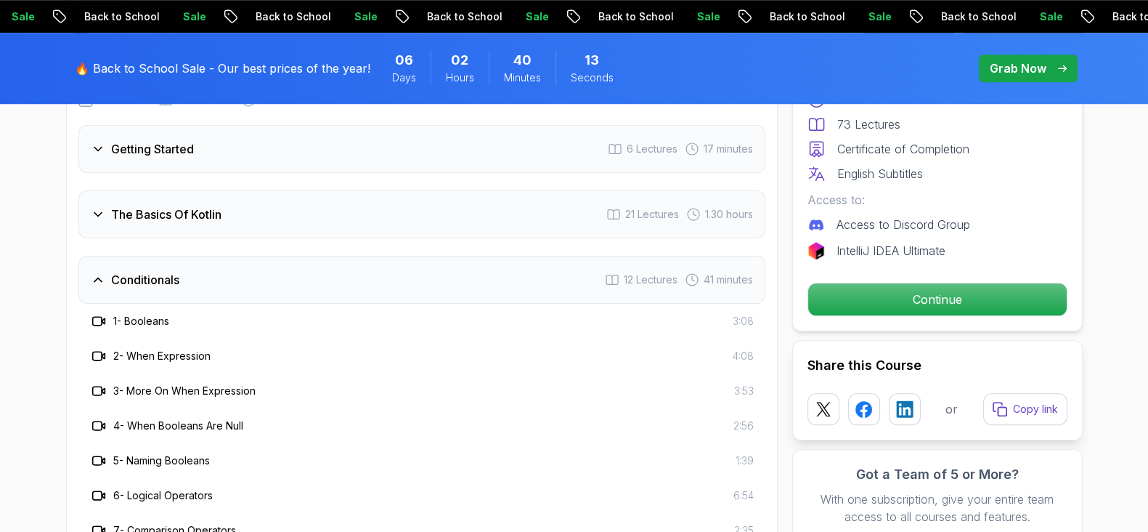
scroll to position [1359, 0]
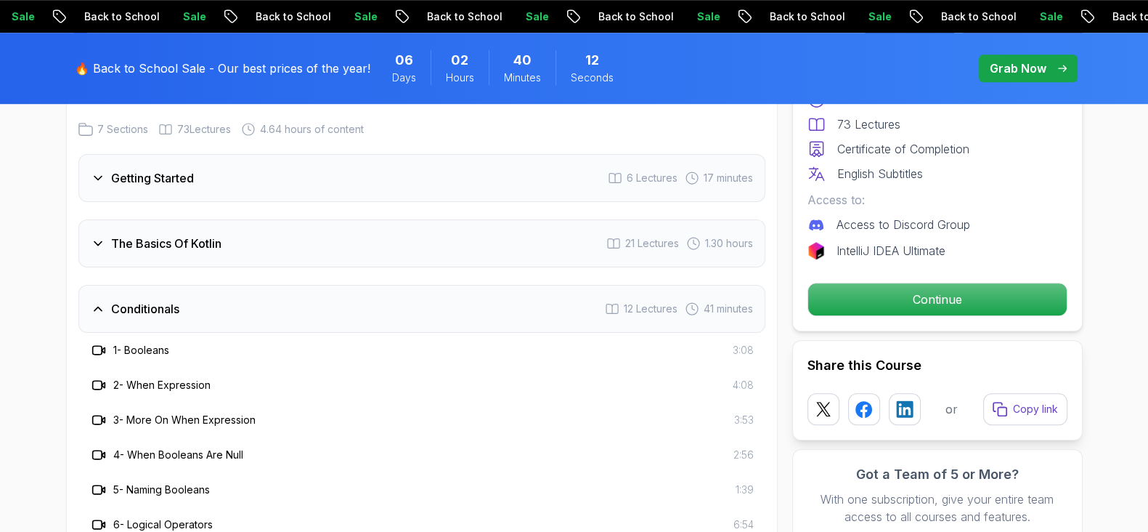
click at [108, 239] on div "The Basics Of Kotlin" at bounding box center [156, 243] width 131 height 17
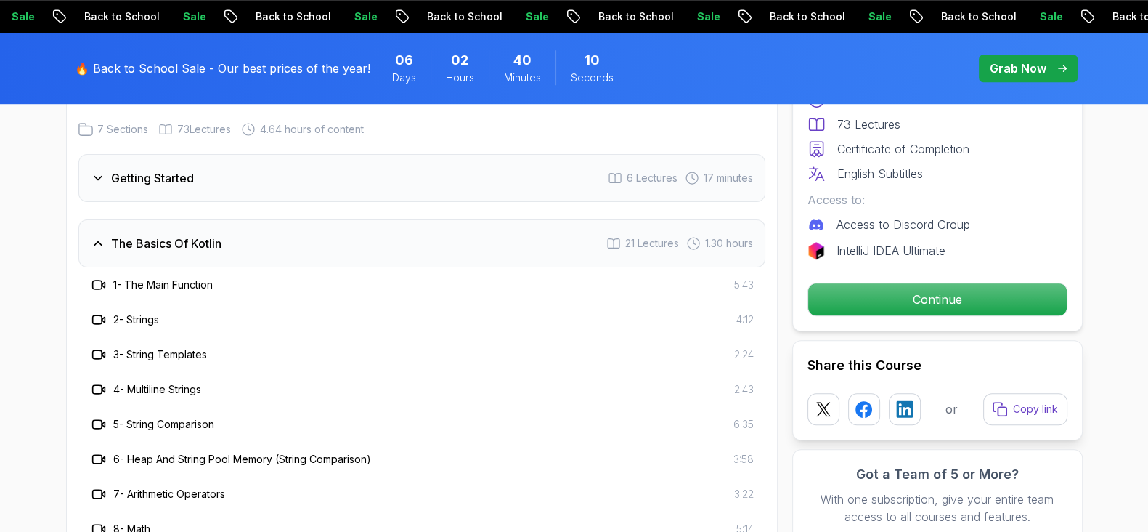
click at [102, 177] on icon at bounding box center [98, 178] width 15 height 15
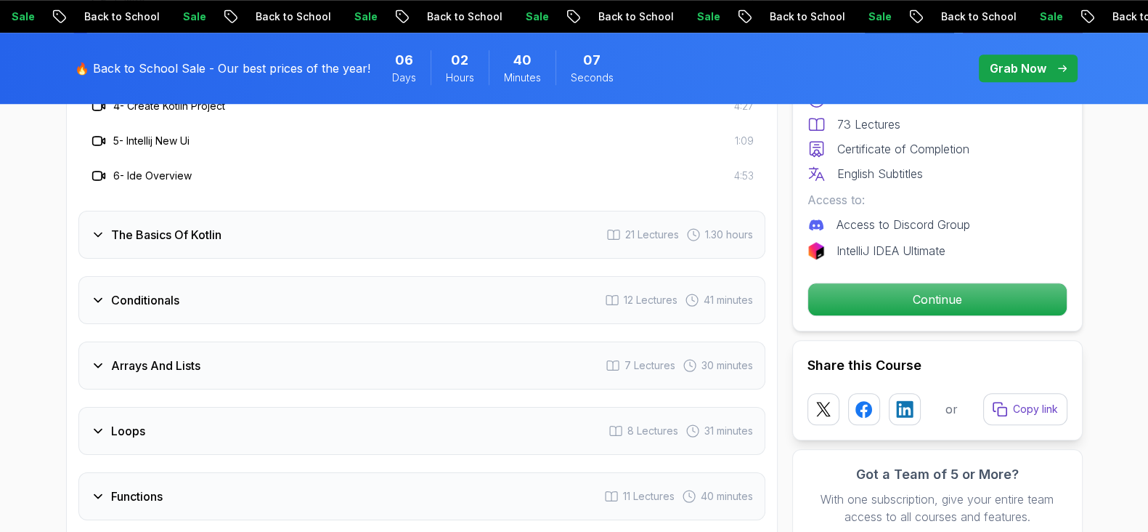
scroll to position [1632, 0]
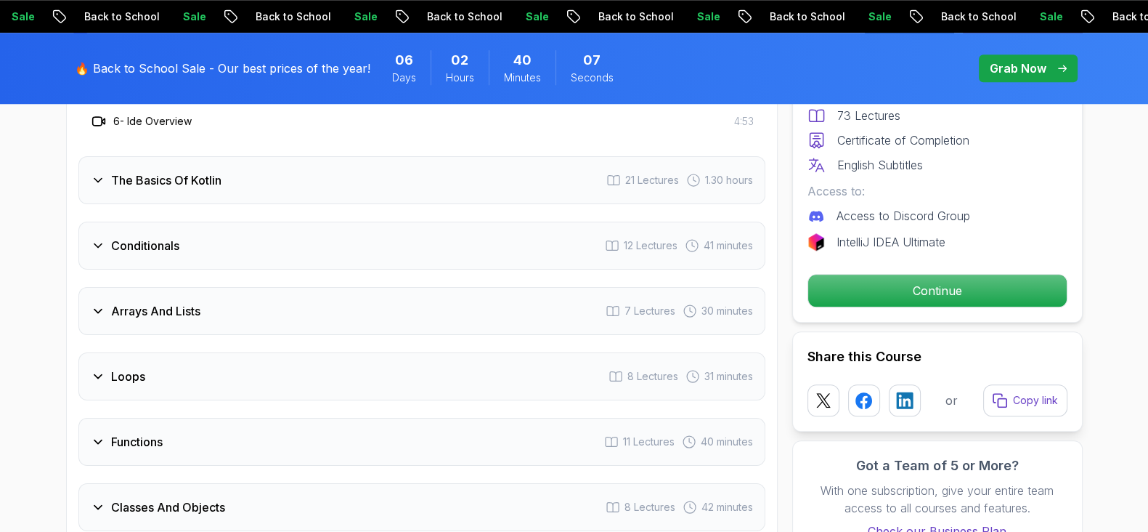
click at [137, 192] on div "The Basics Of Kotlin 21 Lectures 1.30 hours" at bounding box center [421, 180] width 687 height 48
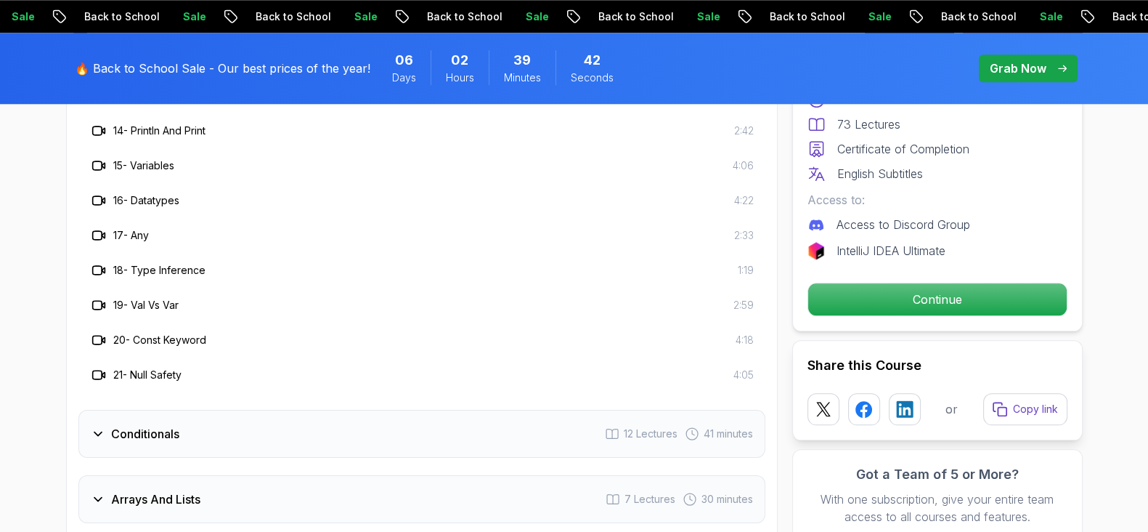
scroll to position [1995, 0]
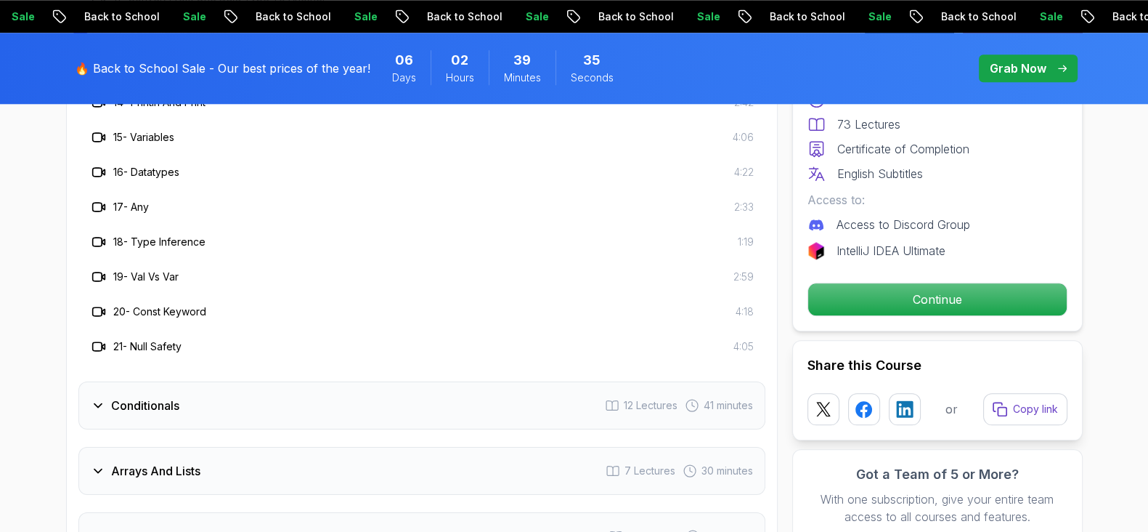
click at [106, 405] on div "Conditionals" at bounding box center [135, 405] width 89 height 17
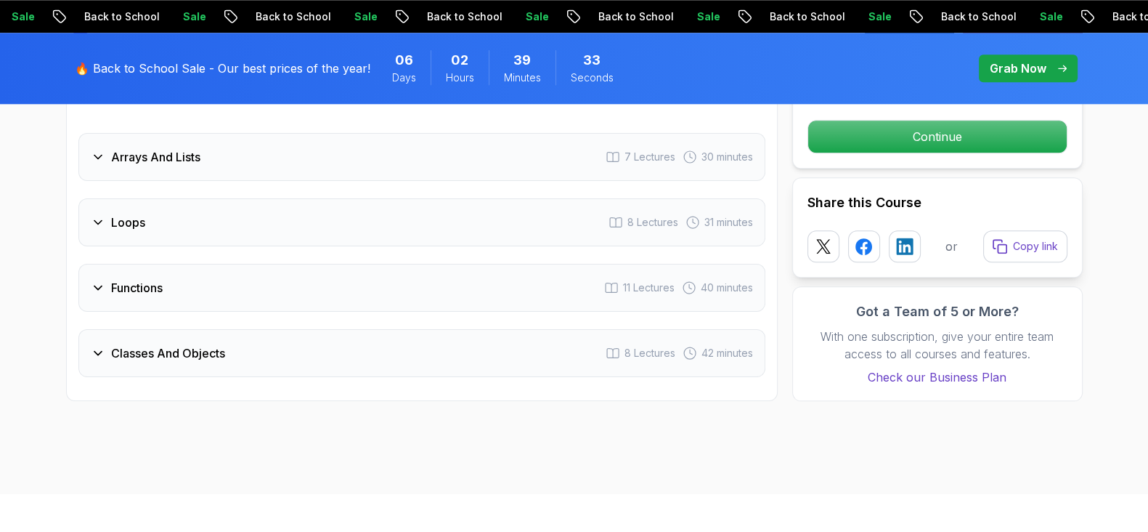
click at [111, 288] on h3 "Functions" at bounding box center [137, 287] width 52 height 17
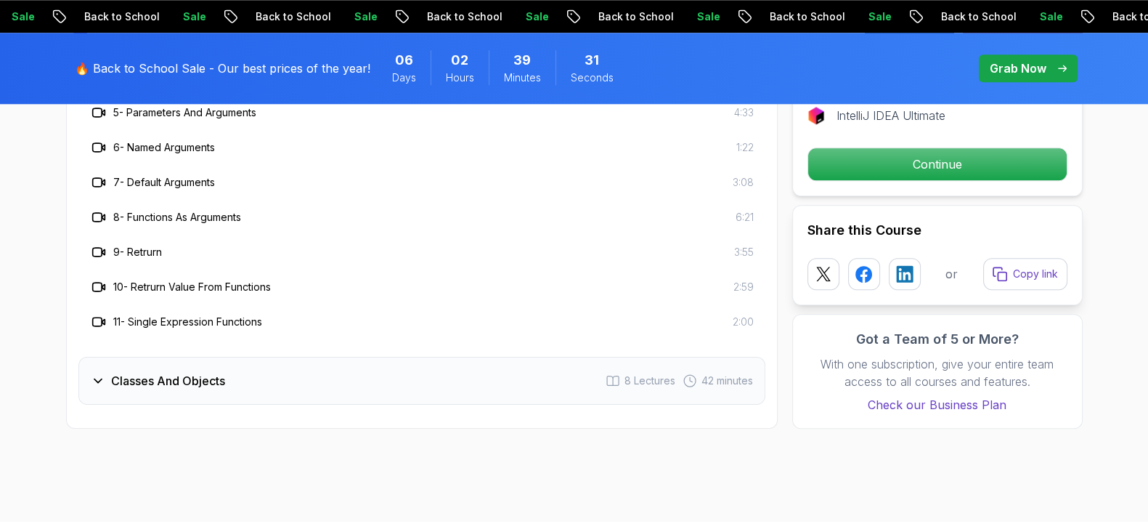
scroll to position [1904, 0]
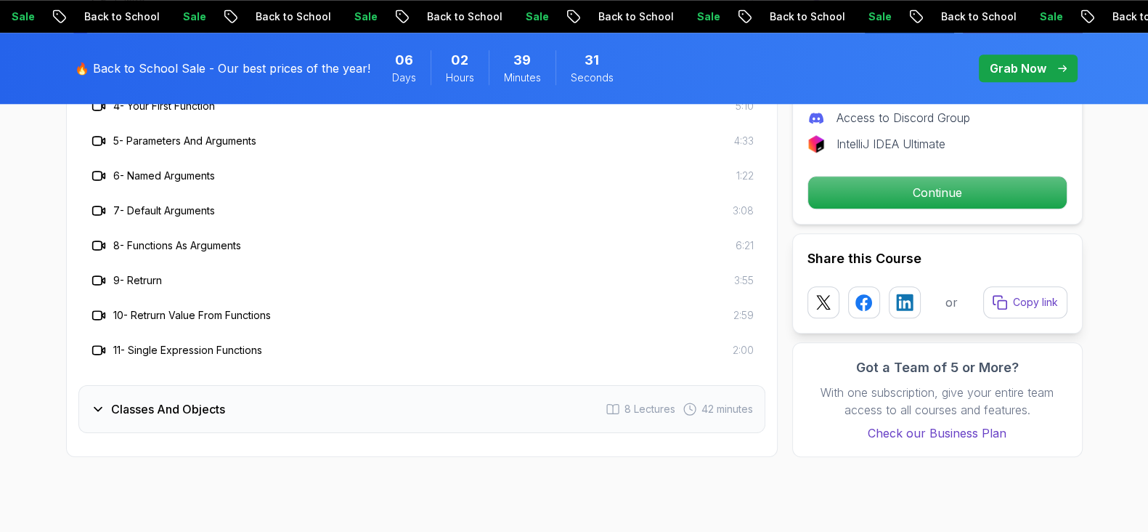
click at [161, 394] on div "Classes And Objects 8 Lectures 42 minutes" at bounding box center [421, 409] width 687 height 48
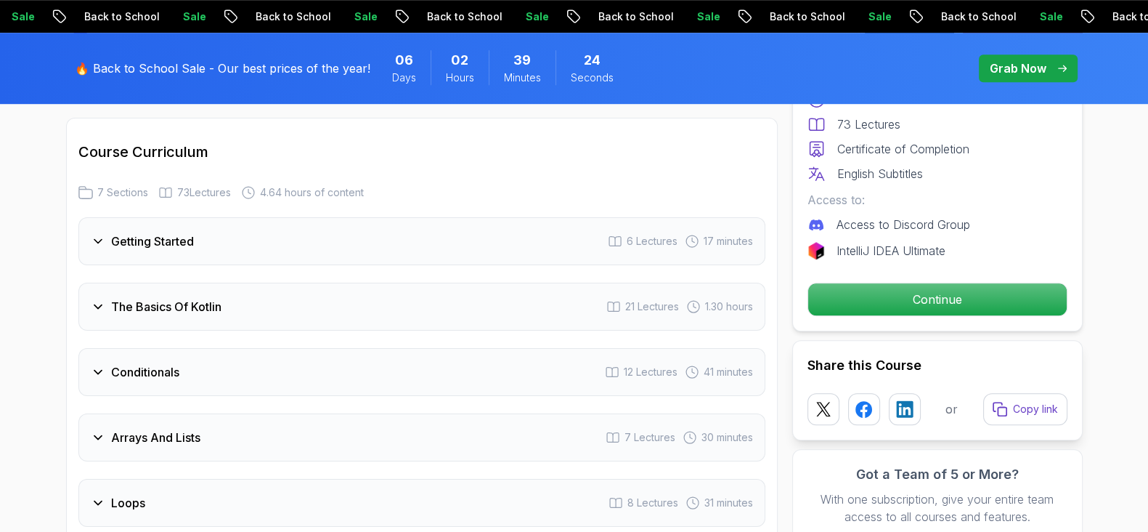
scroll to position [1268, 0]
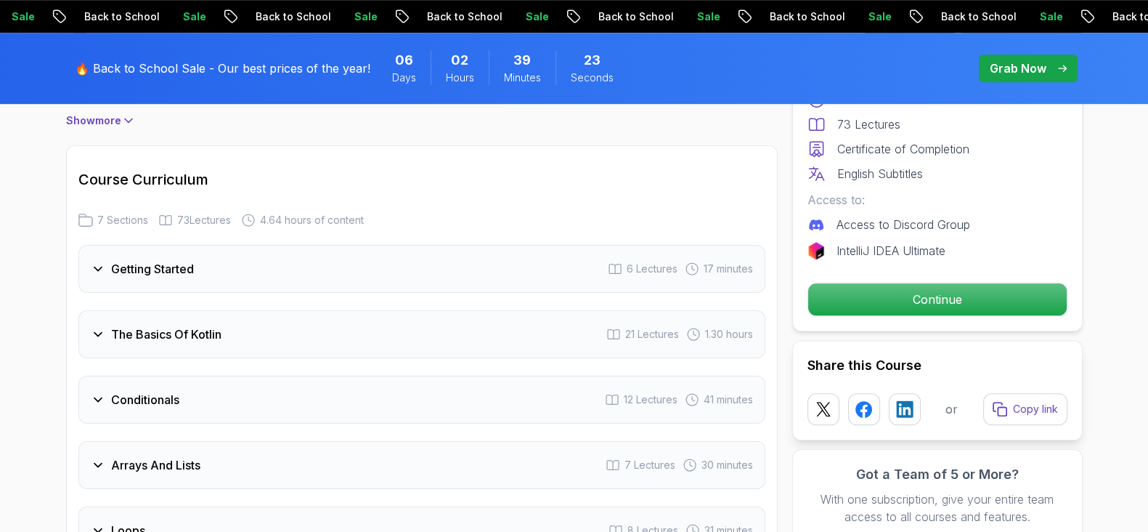
click at [108, 327] on div "The Basics Of Kotlin" at bounding box center [156, 333] width 131 height 17
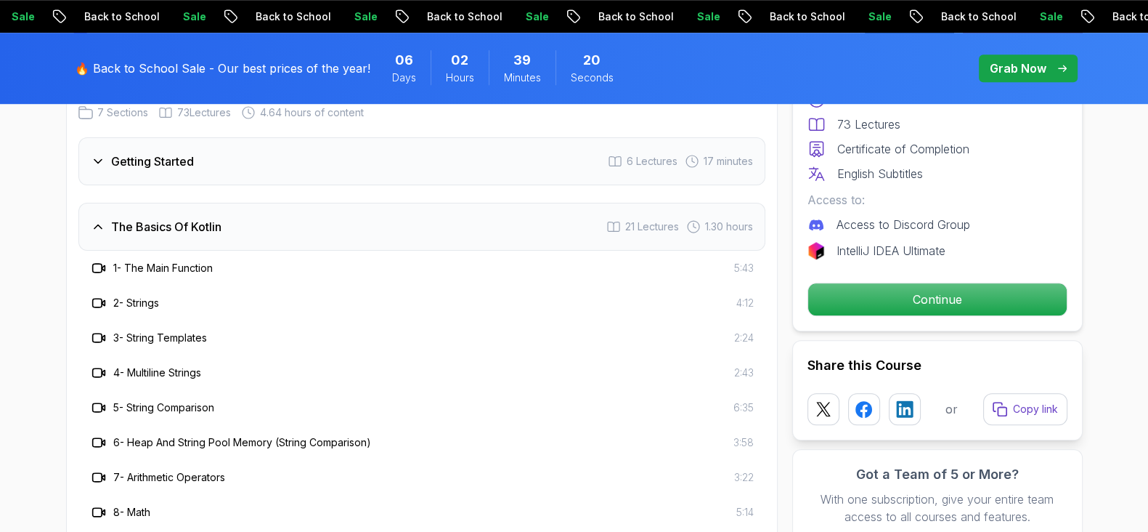
scroll to position [1359, 0]
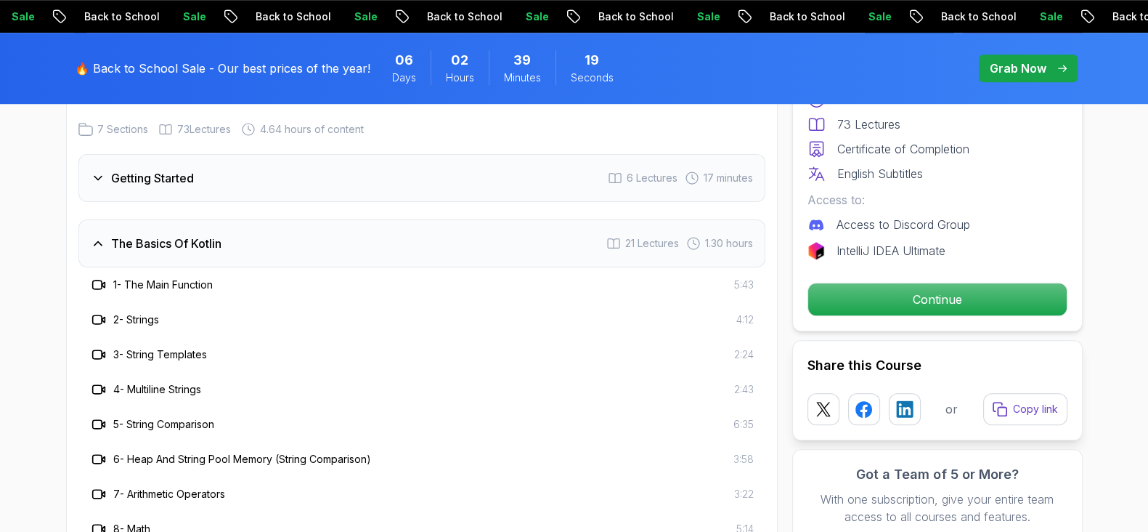
click at [101, 235] on div "The Basics Of Kotlin" at bounding box center [156, 243] width 131 height 17
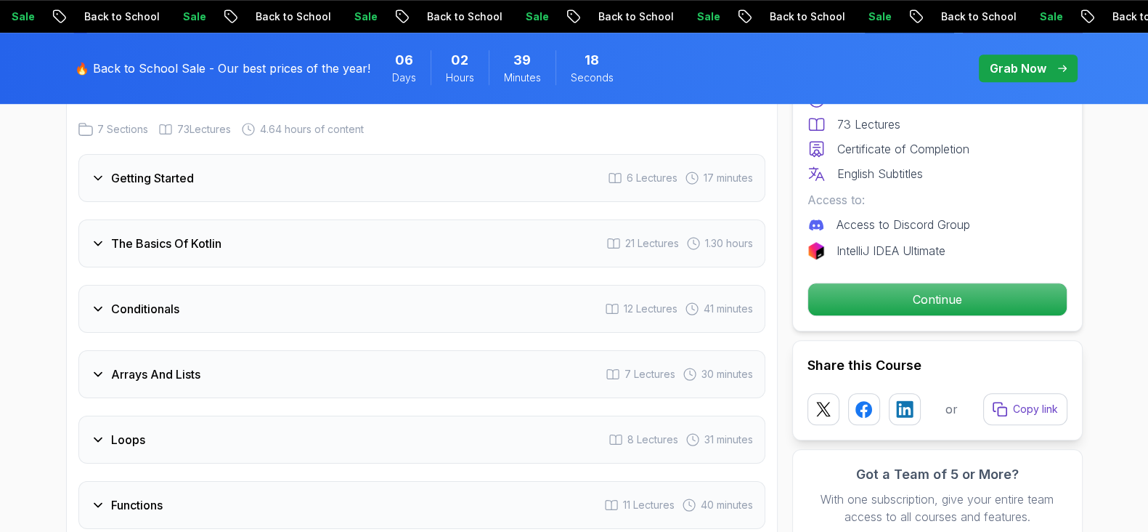
click at [100, 307] on icon at bounding box center [97, 309] width 7 height 4
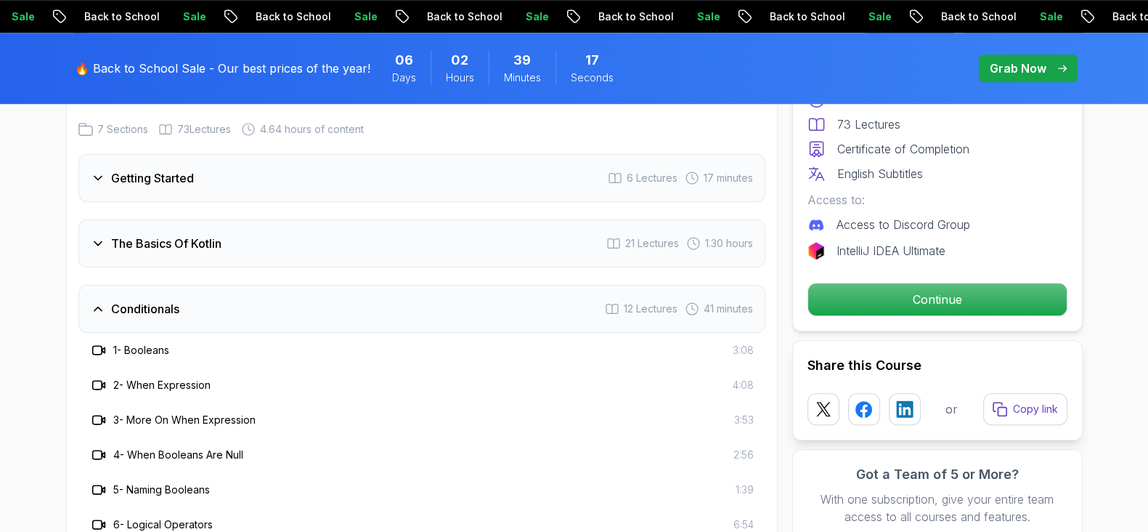
click at [100, 306] on icon at bounding box center [98, 308] width 15 height 15
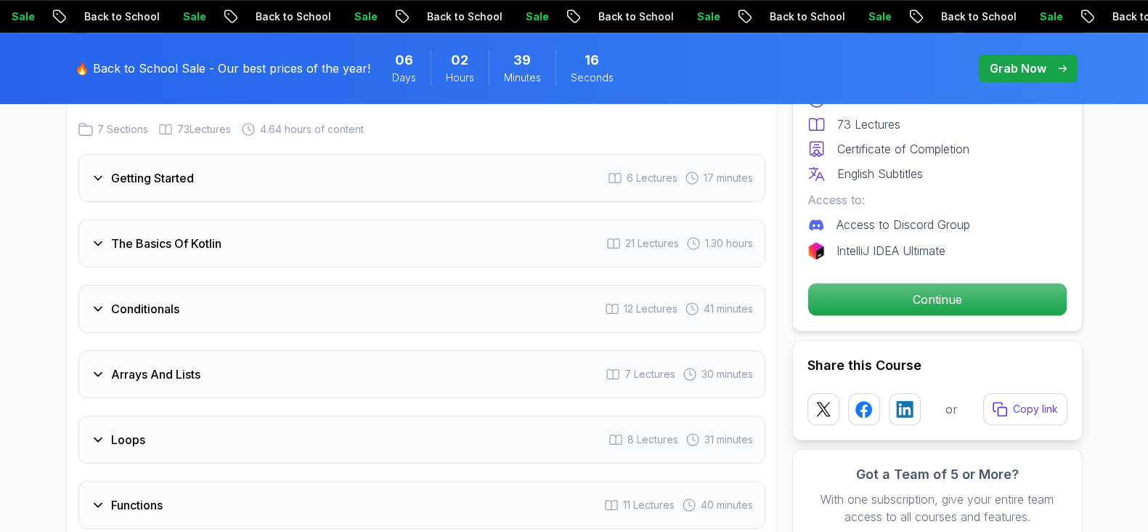
click at [116, 376] on h3 "Arrays And Lists" at bounding box center [155, 373] width 89 height 17
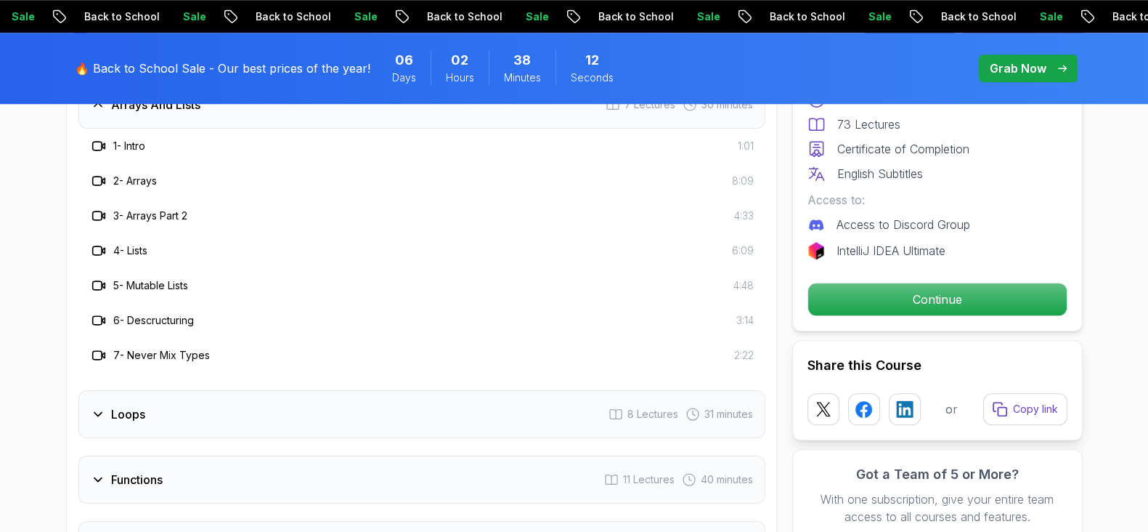
scroll to position [1722, 0]
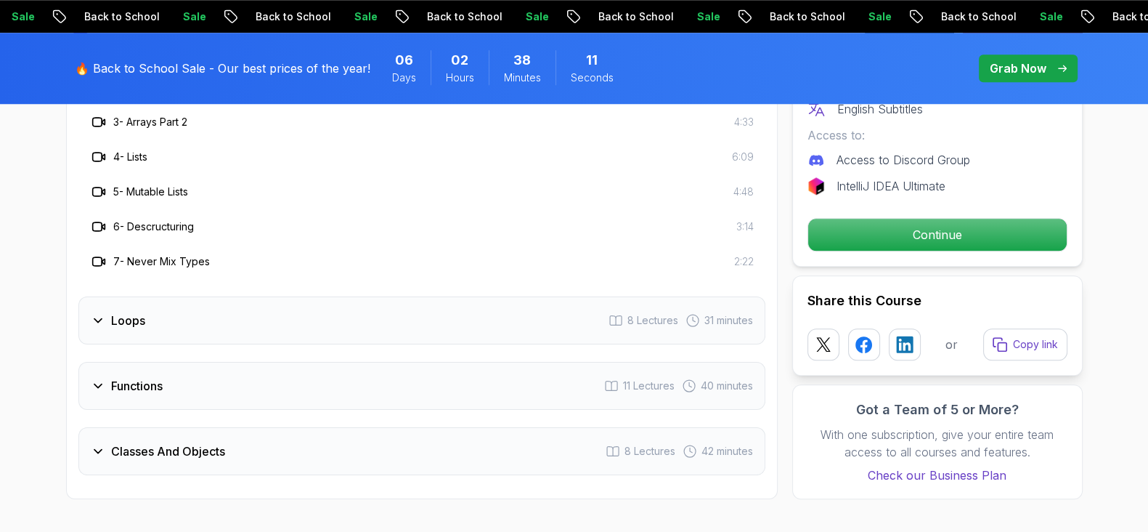
click at [94, 319] on icon at bounding box center [97, 321] width 7 height 4
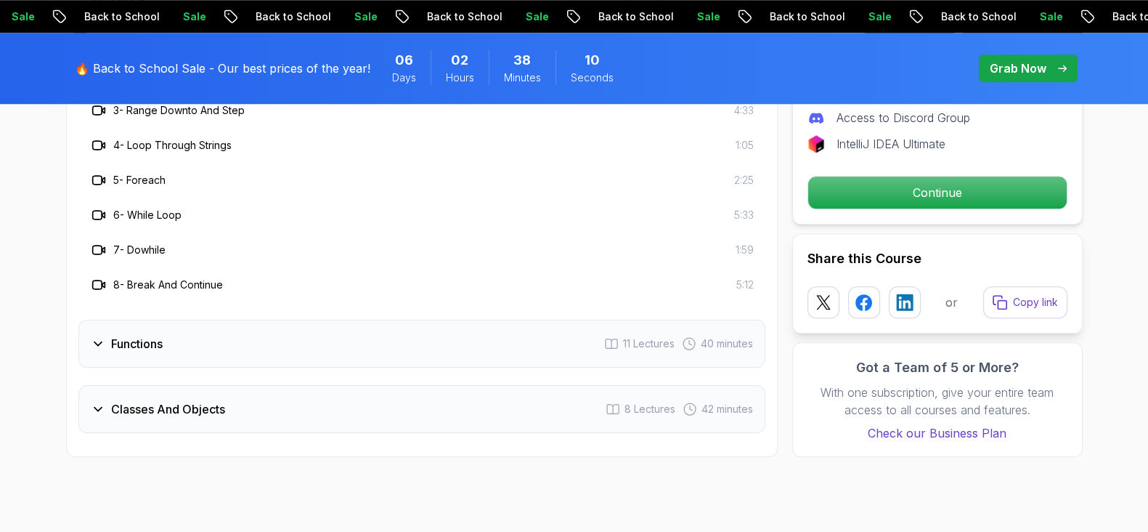
scroll to position [1904, 0]
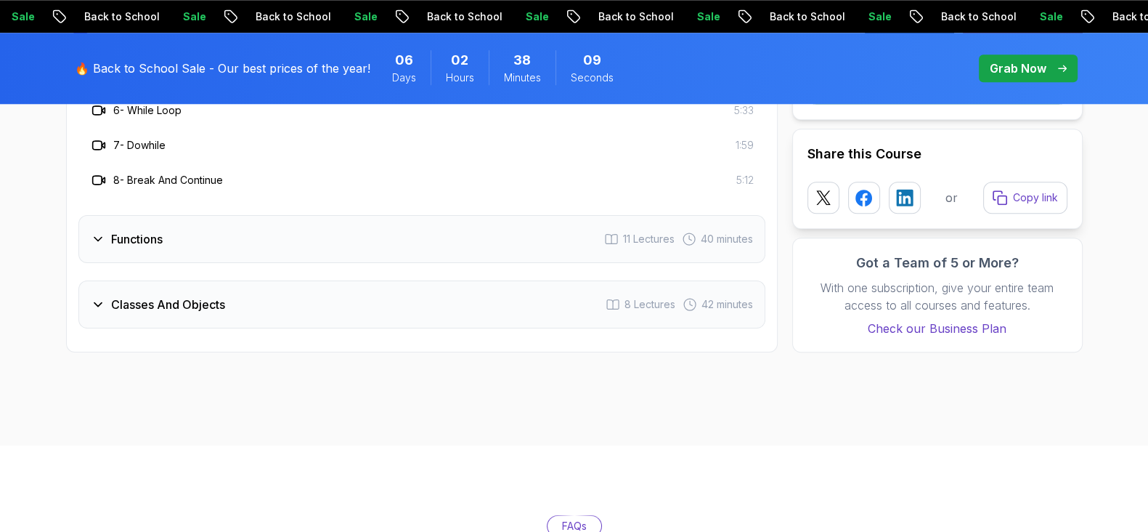
click at [120, 230] on h3 "Functions" at bounding box center [137, 238] width 52 height 17
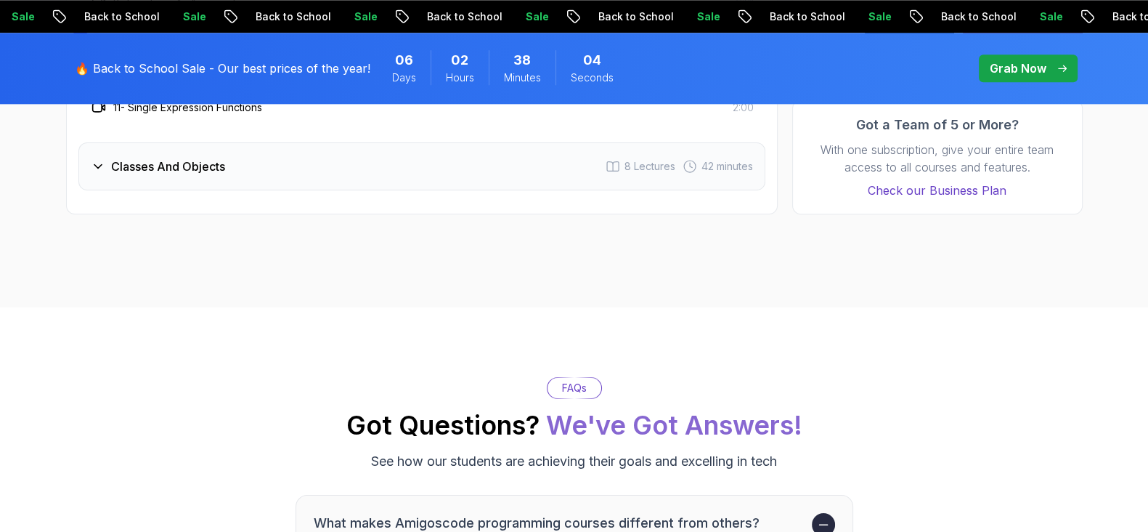
scroll to position [2086, 0]
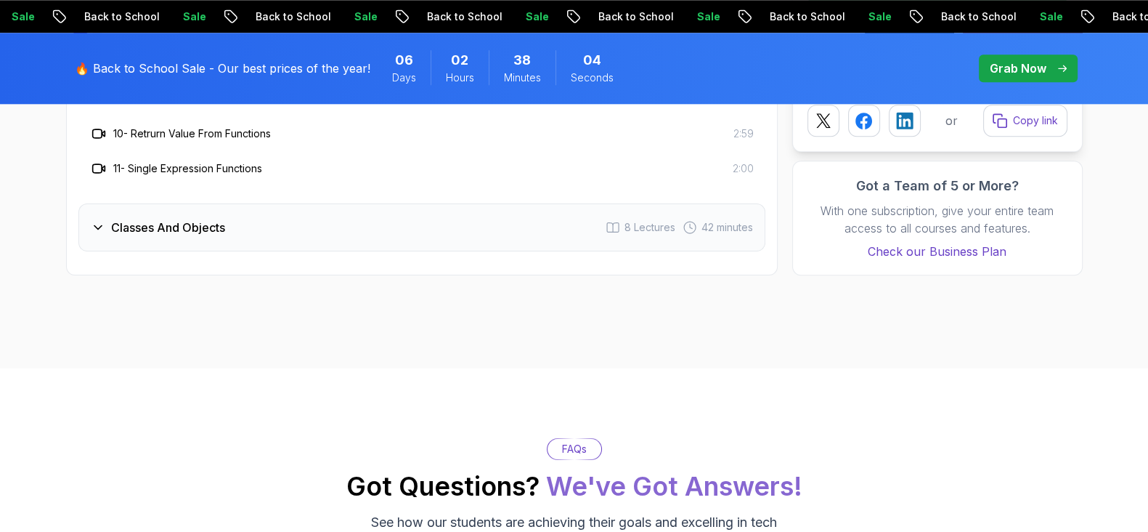
click at [102, 221] on icon at bounding box center [98, 227] width 15 height 15
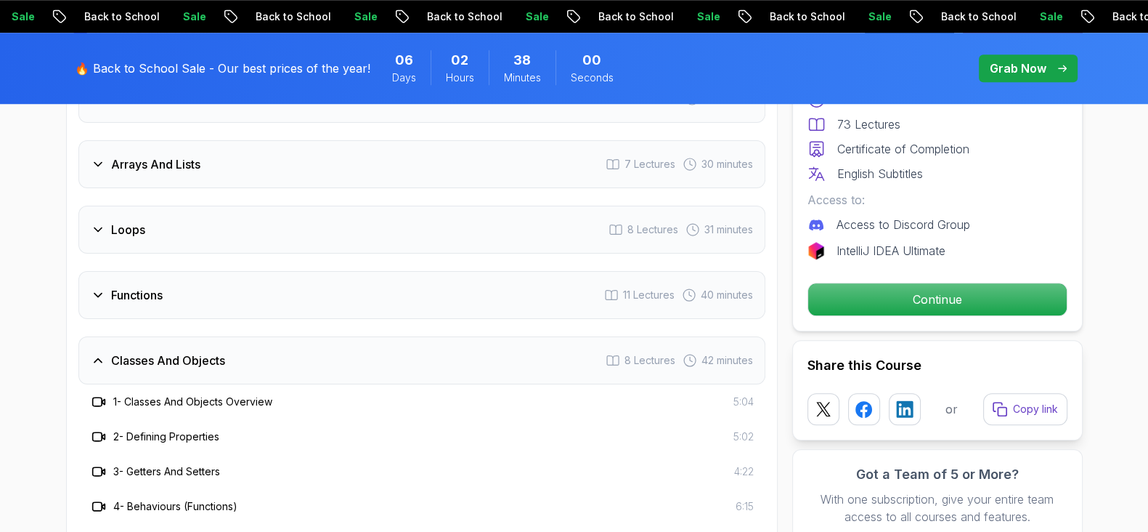
scroll to position [1541, 0]
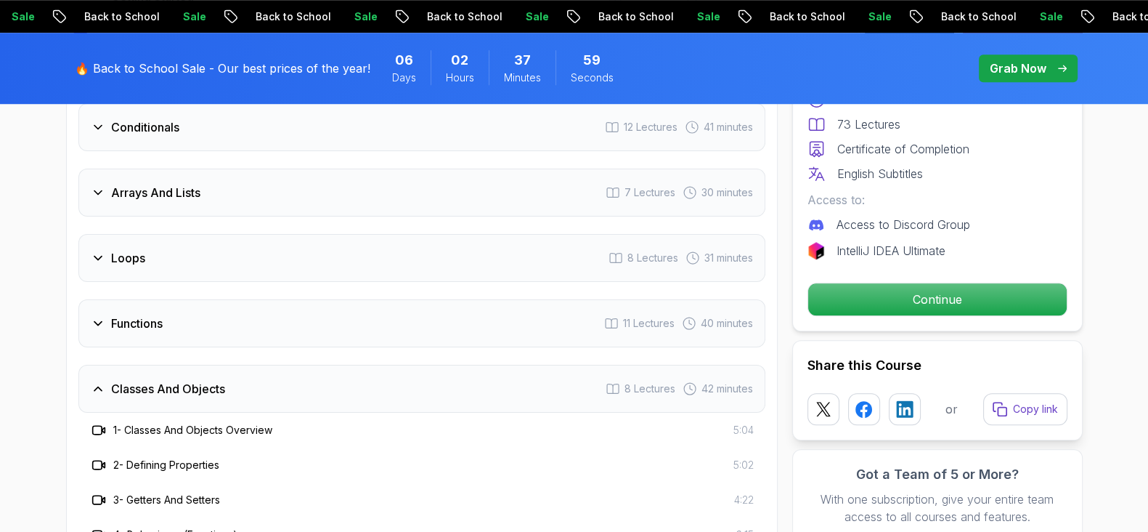
click at [133, 317] on h3 "Functions" at bounding box center [137, 323] width 52 height 17
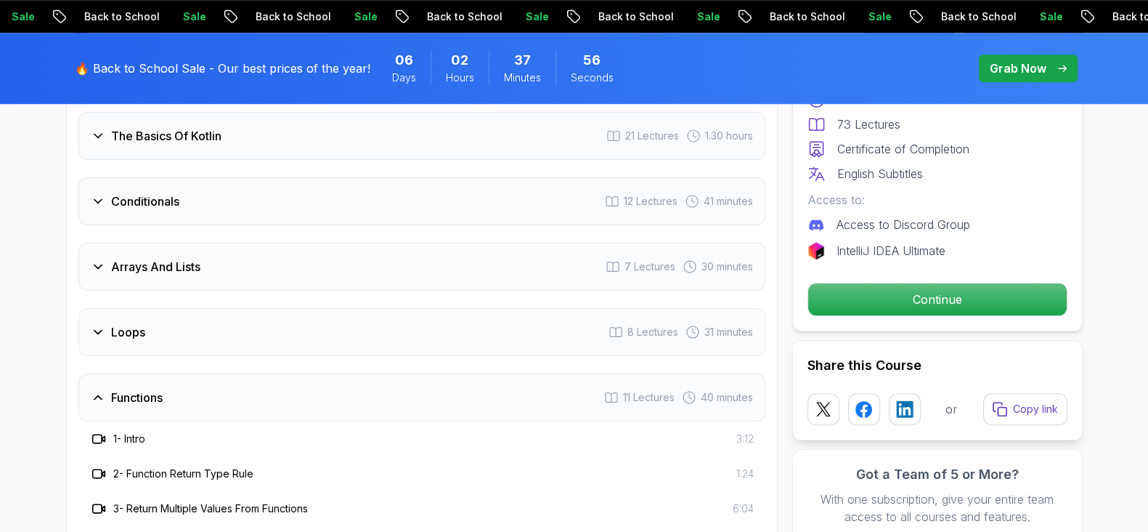
scroll to position [1450, 0]
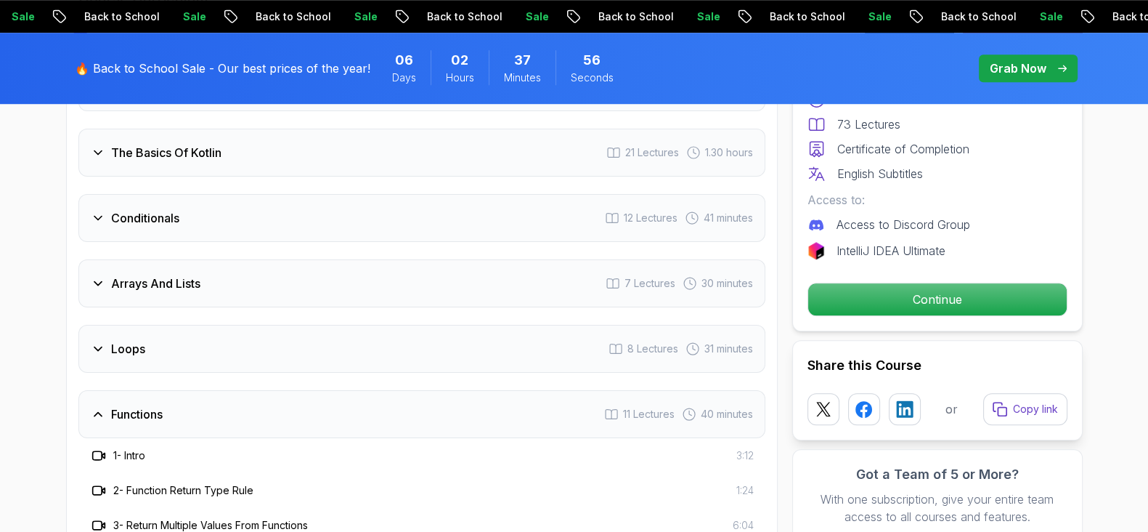
click at [129, 345] on h3 "Loops" at bounding box center [128, 348] width 34 height 17
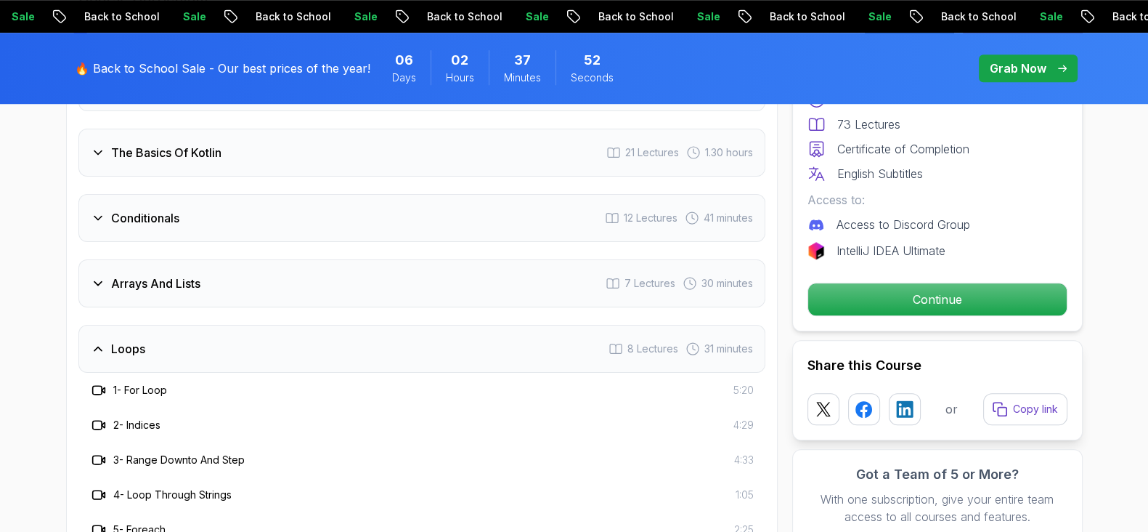
click at [167, 280] on h3 "Arrays And Lists" at bounding box center [155, 283] width 89 height 17
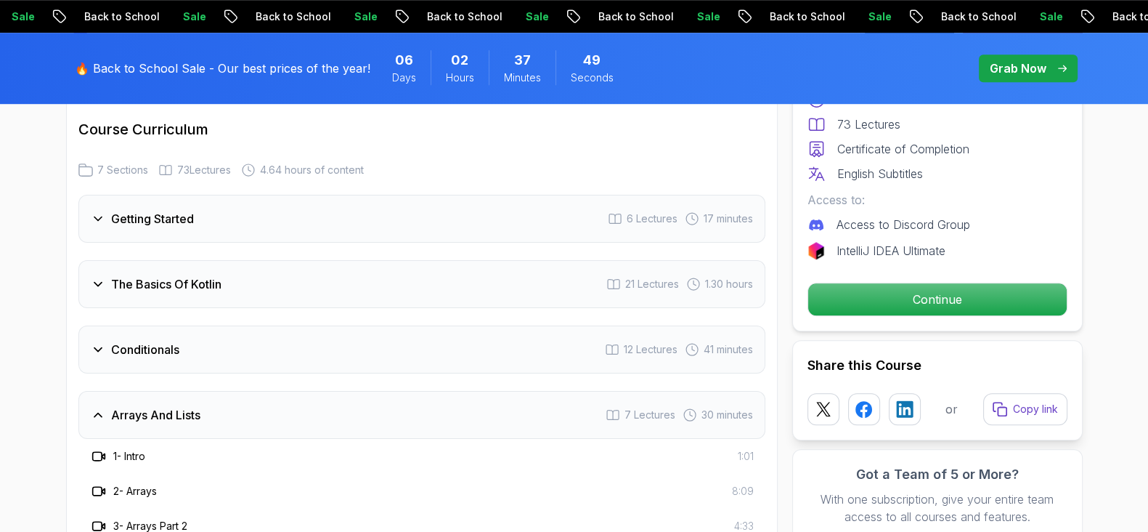
scroll to position [1268, 0]
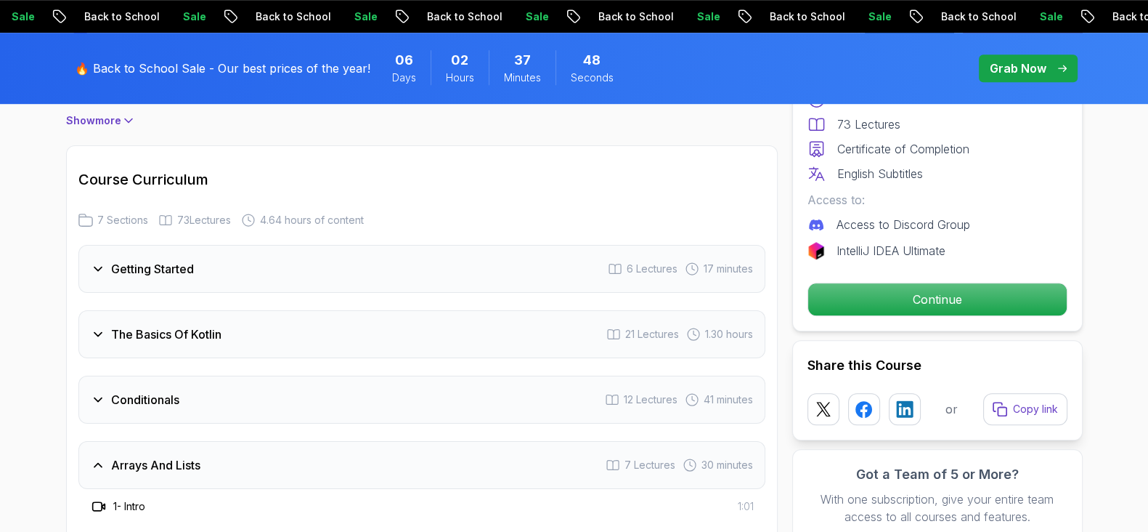
click at [134, 394] on h3 "Conditionals" at bounding box center [145, 399] width 68 height 17
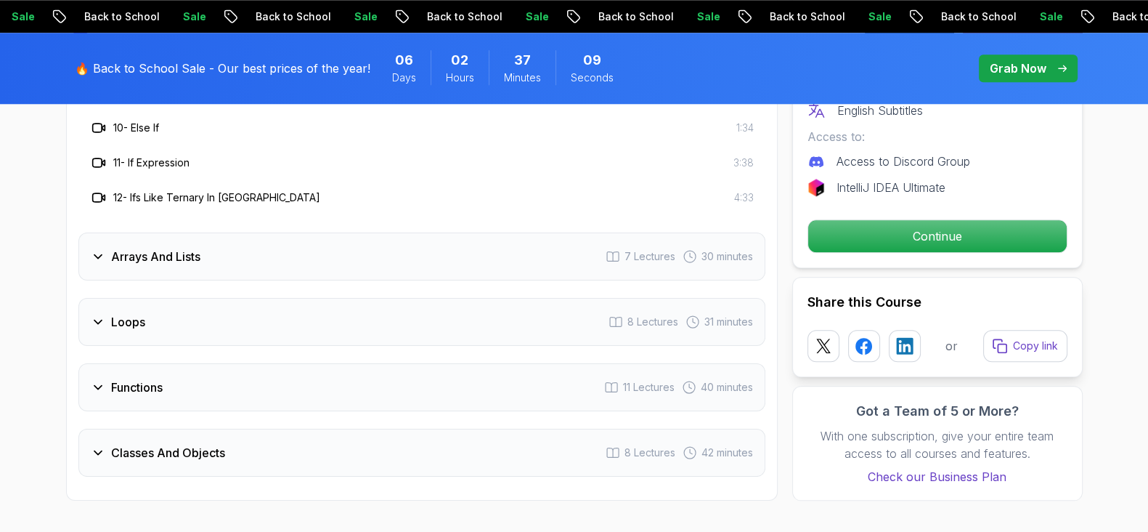
scroll to position [1904, 0]
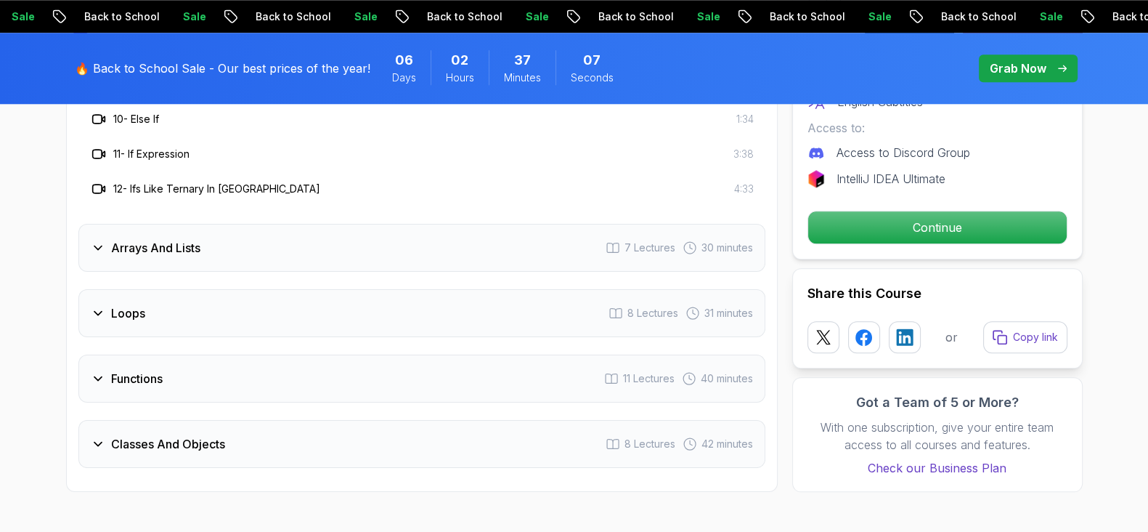
click at [135, 239] on h3 "Arrays And Lists" at bounding box center [155, 247] width 89 height 17
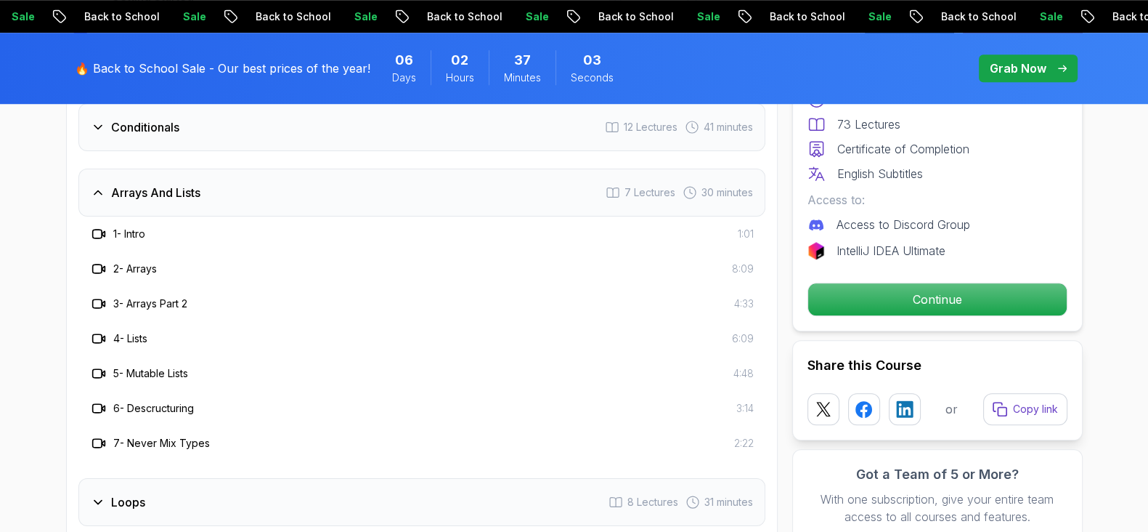
scroll to position [1632, 0]
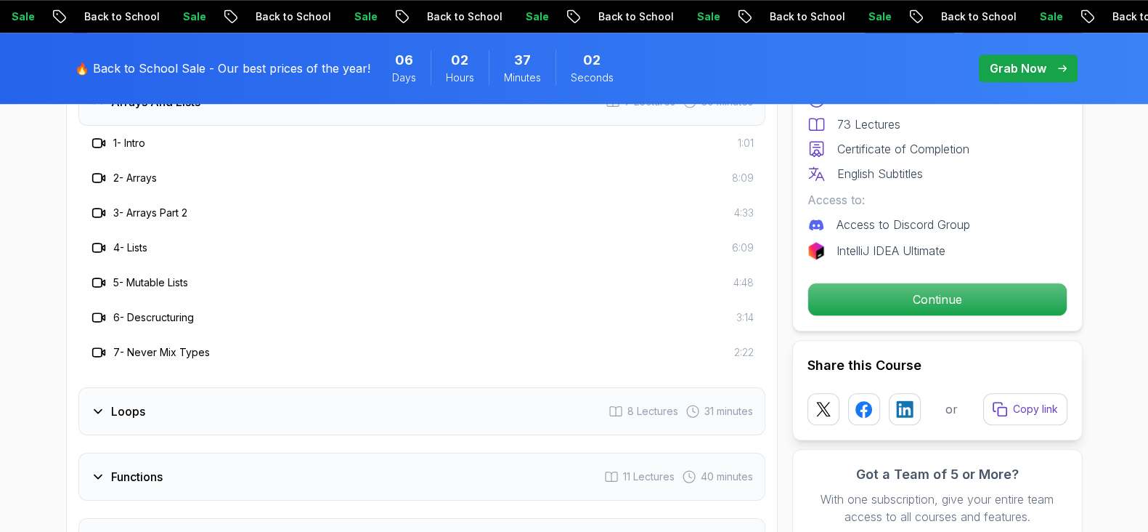
click at [114, 402] on h3 "Loops" at bounding box center [128, 410] width 34 height 17
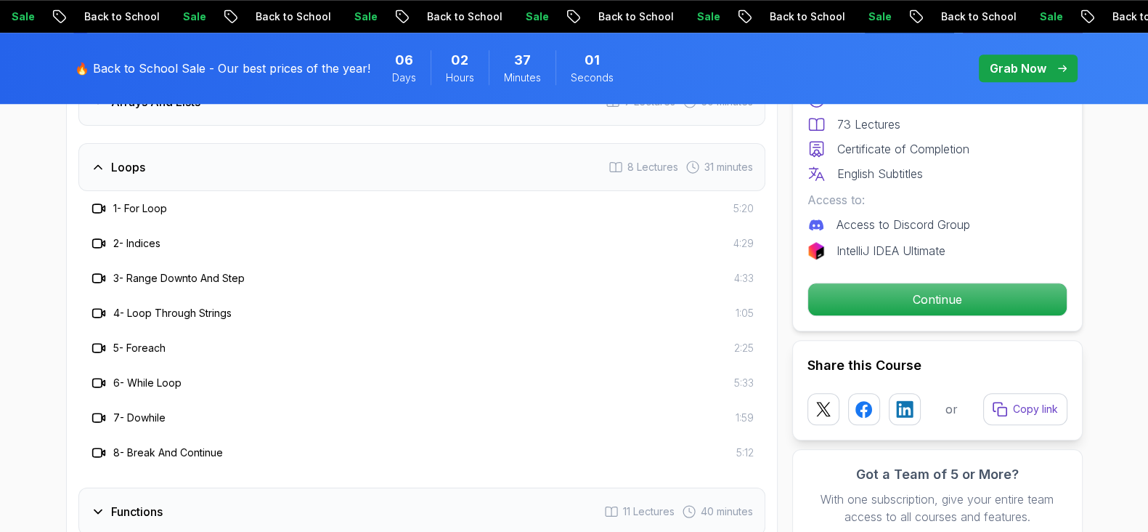
scroll to position [1722, 0]
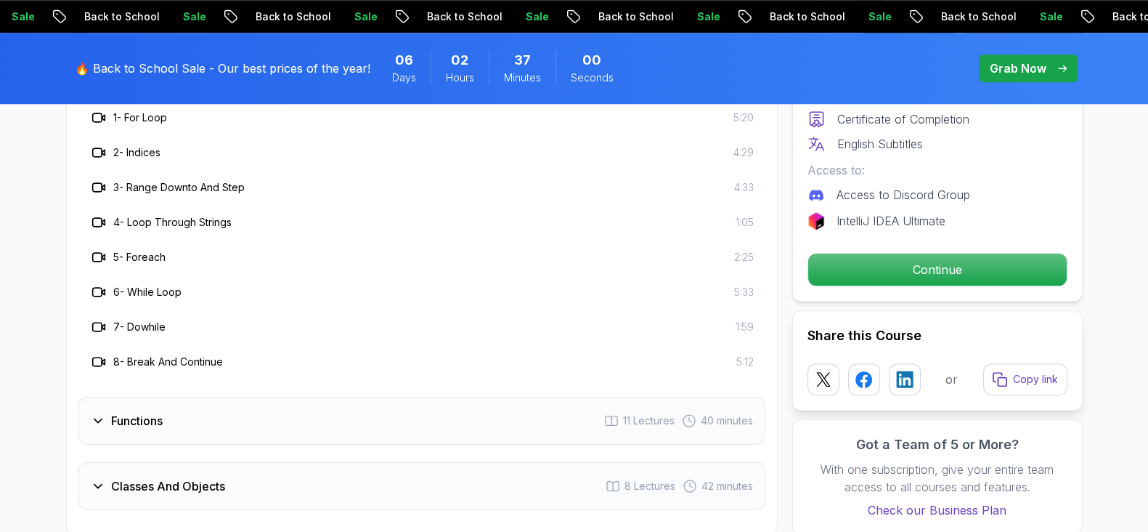
click at [126, 418] on h3 "Functions" at bounding box center [137, 420] width 52 height 17
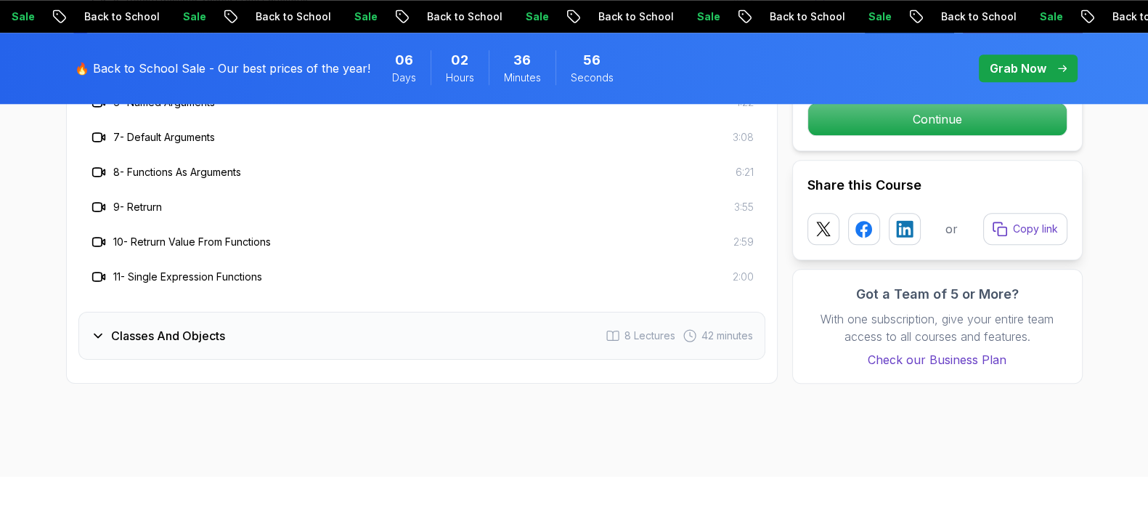
scroll to position [1995, 0]
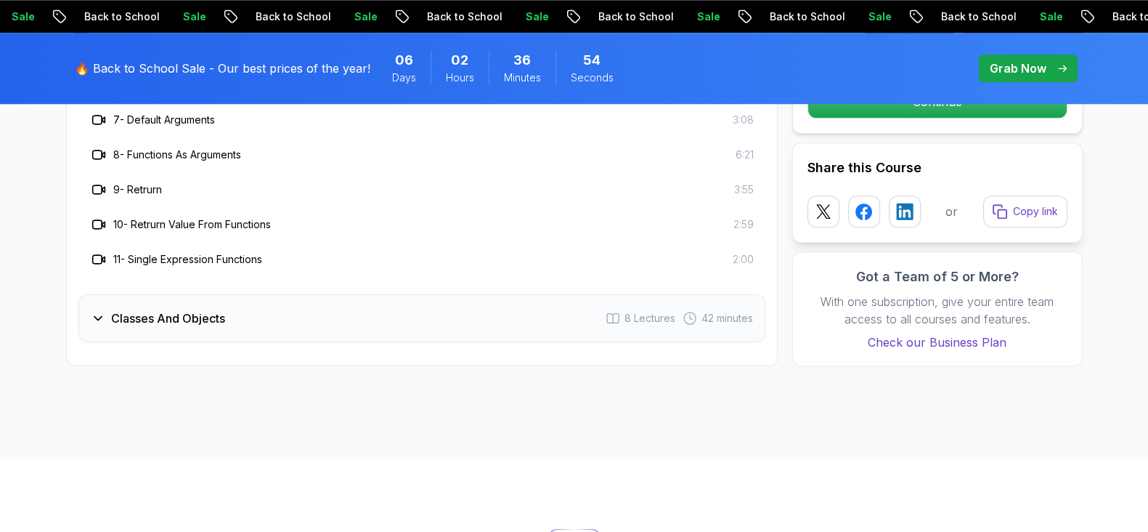
click at [169, 322] on h3 "Classes And Objects" at bounding box center [168, 317] width 114 height 17
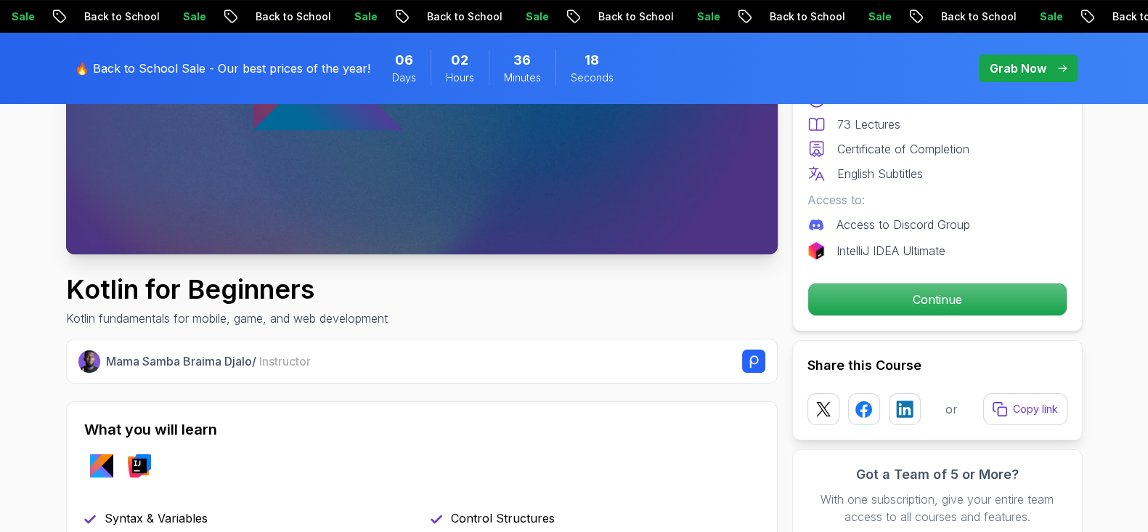
scroll to position [451, 0]
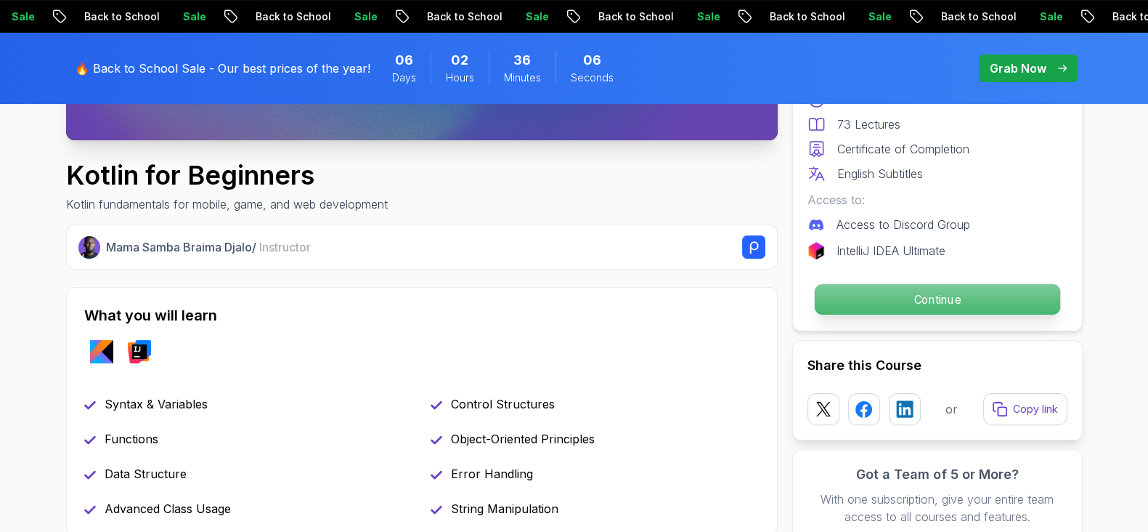
click at [825, 292] on p "Continue" at bounding box center [937, 299] width 246 height 31
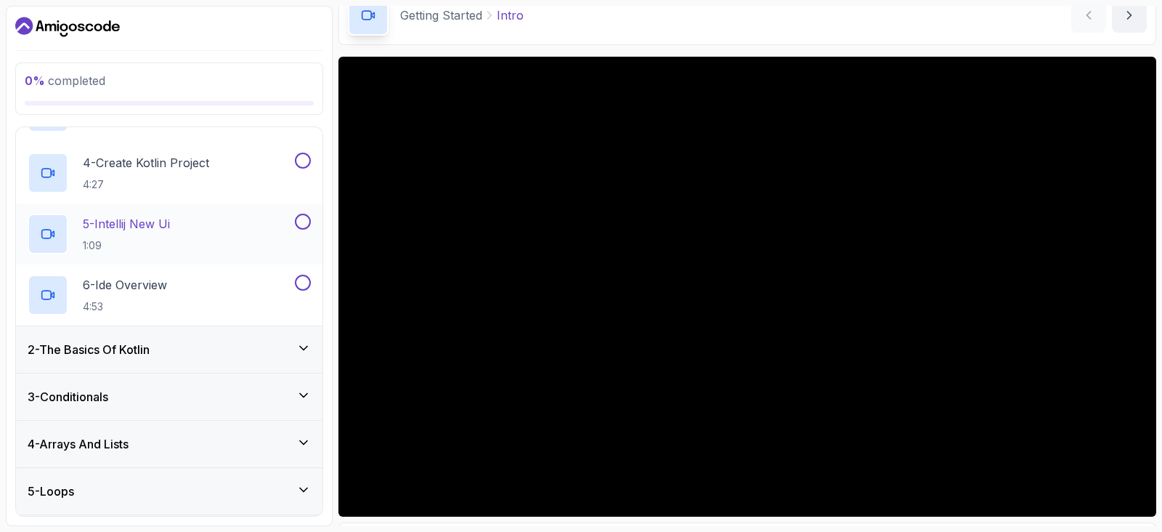
scroll to position [305, 0]
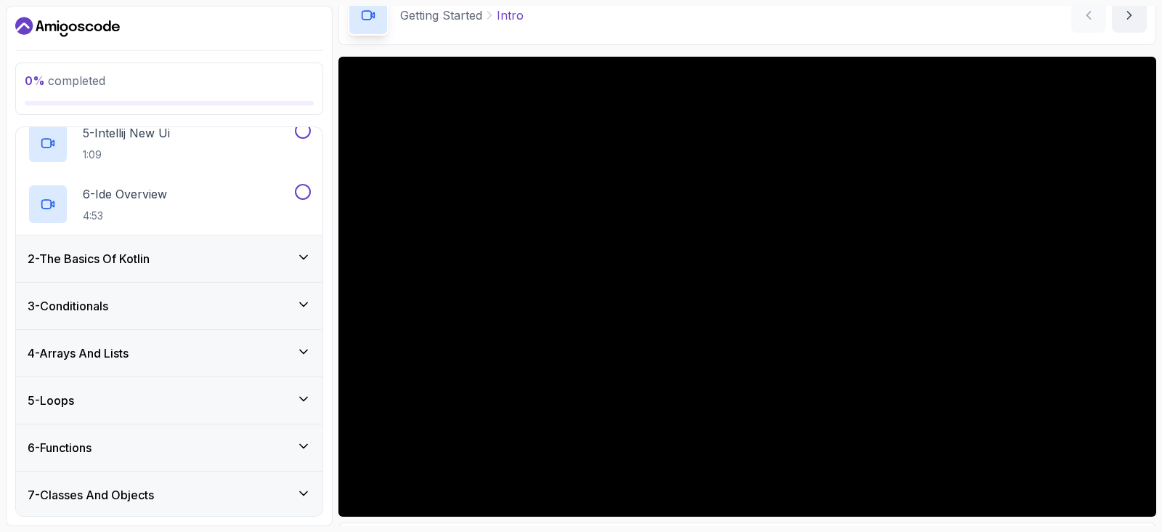
click at [298, 495] on icon at bounding box center [303, 493] width 15 height 15
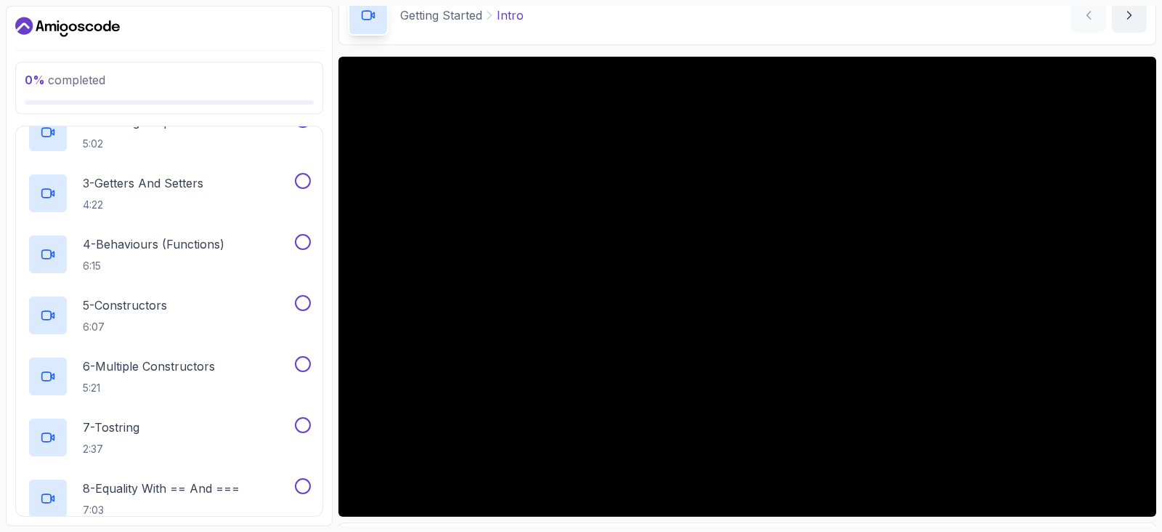
scroll to position [427, 0]
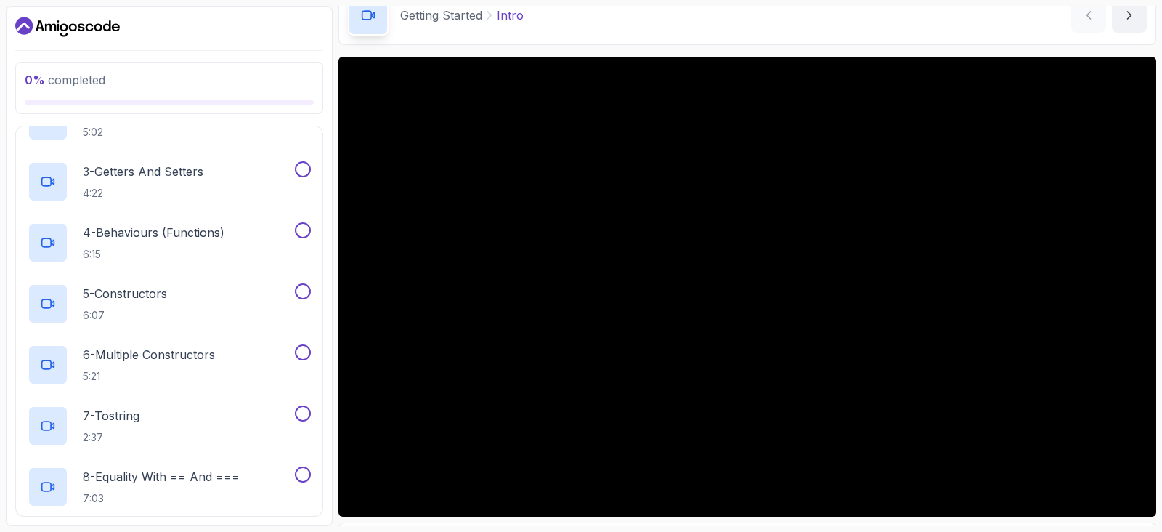
drag, startPoint x: 194, startPoint y: 321, endPoint x: 564, endPoint y: 155, distance: 406.1
click at [564, 155] on div at bounding box center [748, 287] width 818 height 460
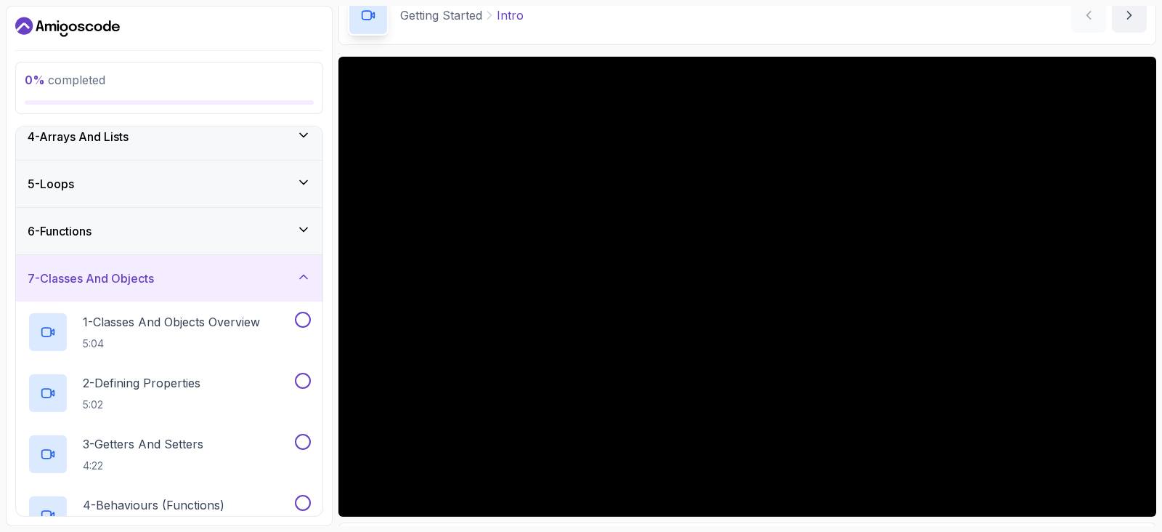
scroll to position [64, 0]
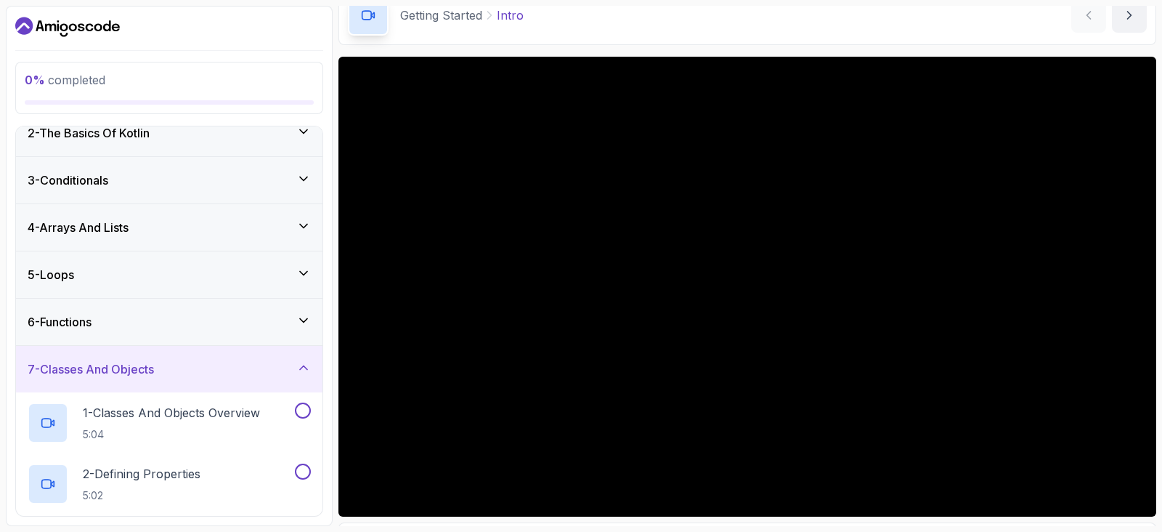
click at [302, 368] on icon at bounding box center [303, 367] width 15 height 15
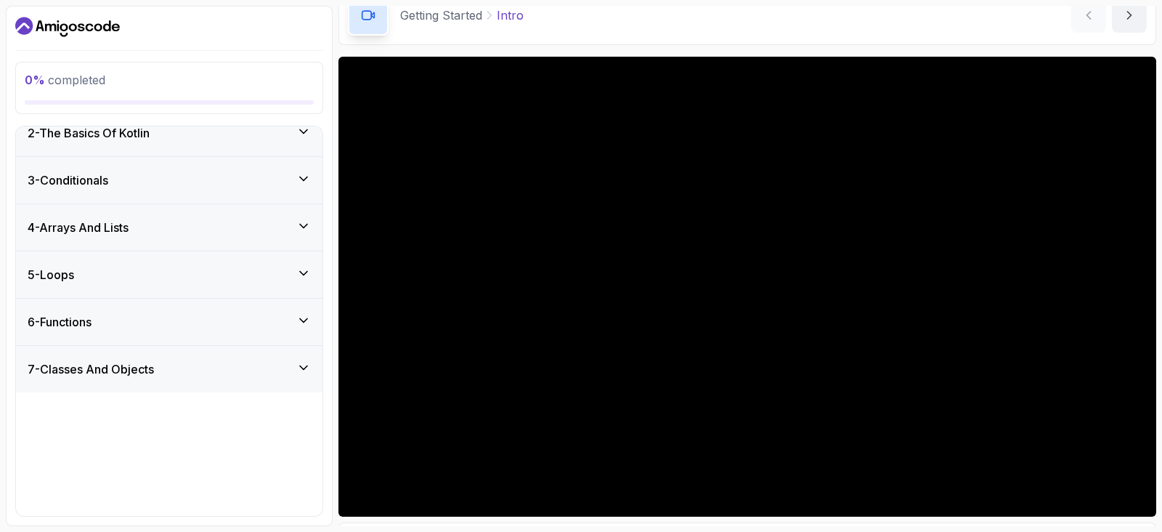
scroll to position [0, 0]
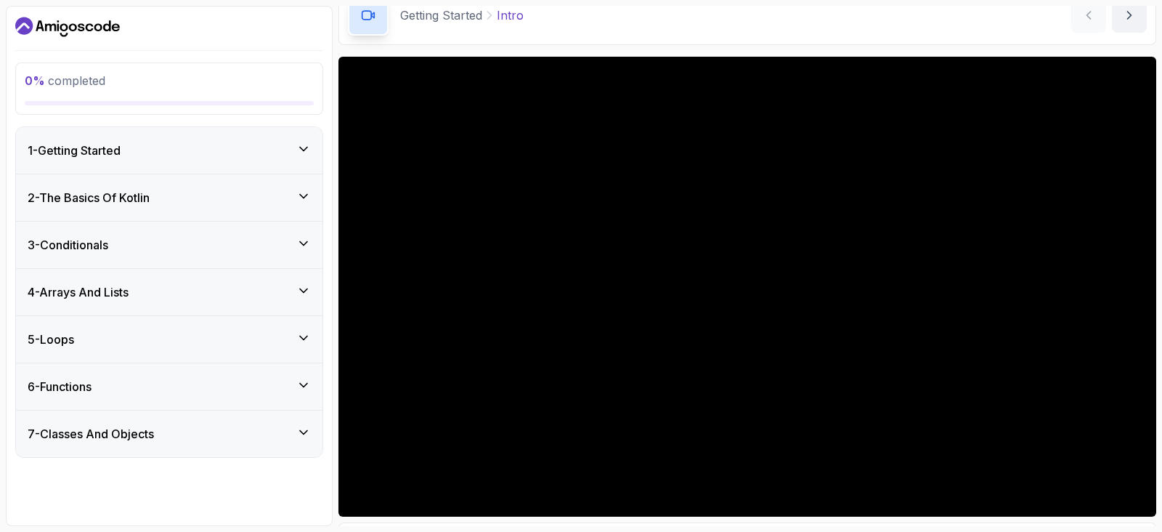
click at [296, 341] on icon at bounding box center [303, 338] width 15 height 15
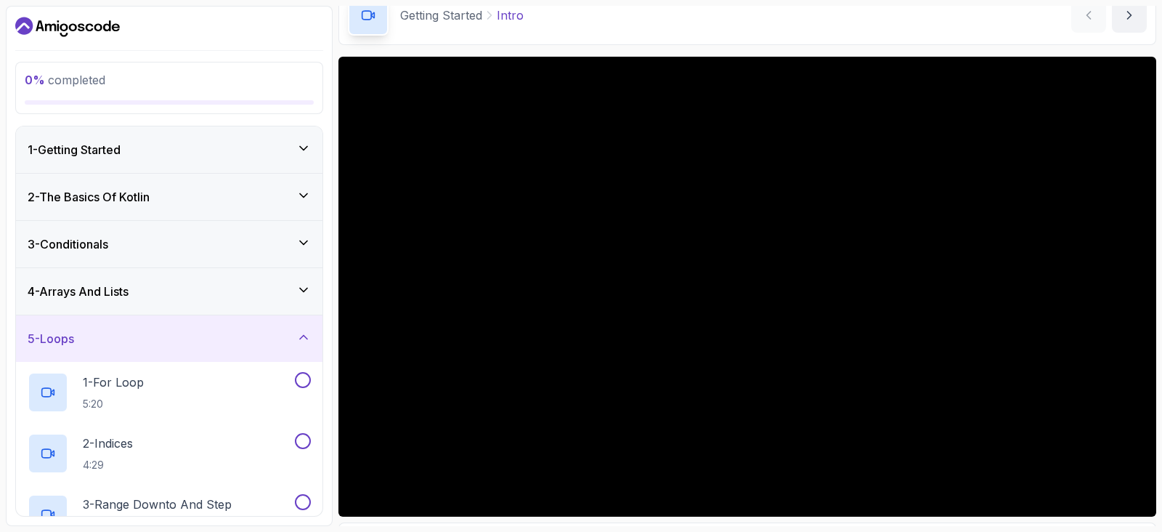
click at [291, 147] on div "1 - Getting Started" at bounding box center [169, 149] width 283 height 17
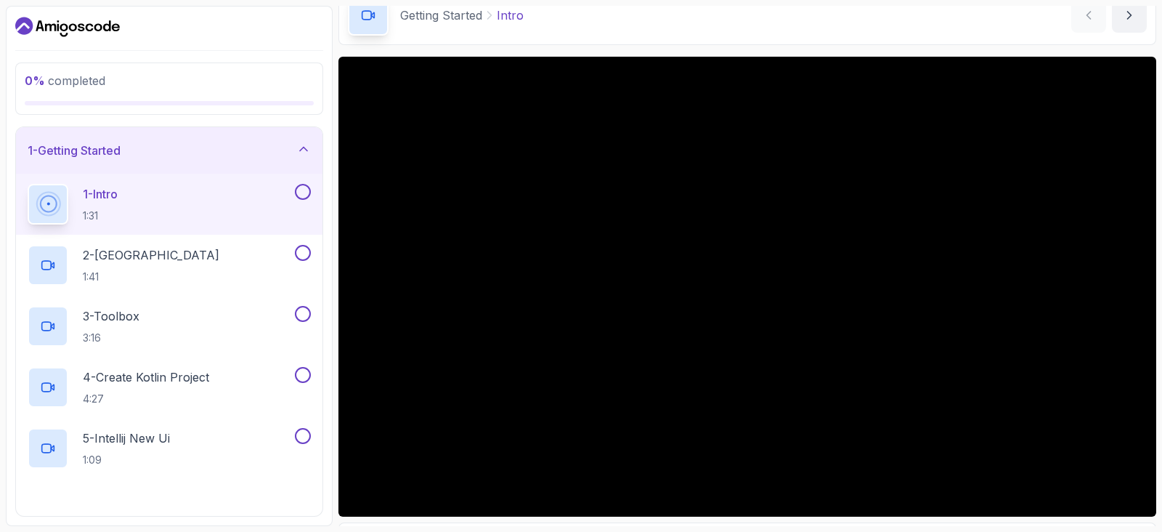
click at [206, 203] on div "1 - Intro 1:31" at bounding box center [160, 204] width 264 height 41
